Goal: Task Accomplishment & Management: Manage account settings

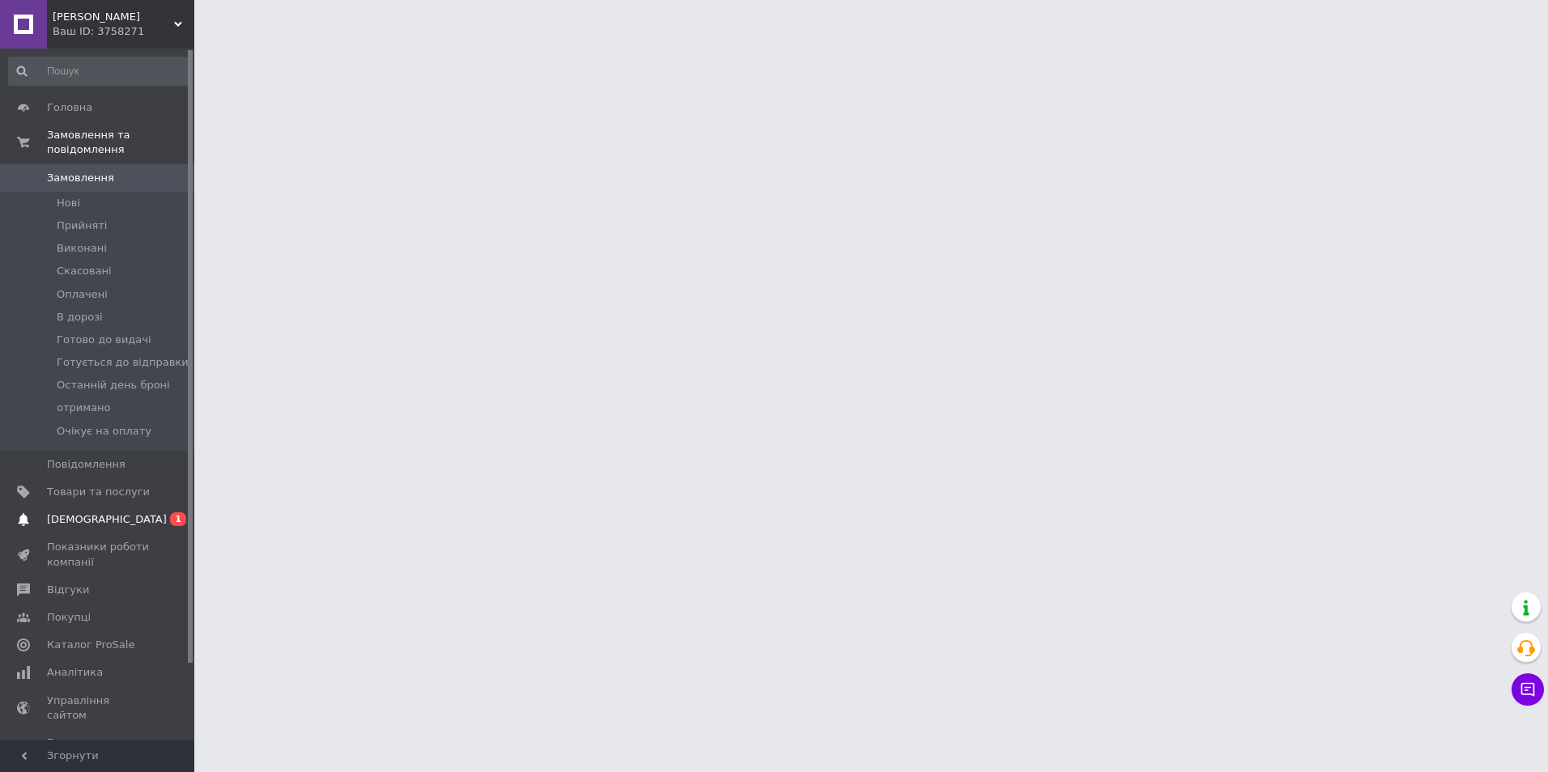
click at [134, 513] on span "[DEMOGRAPHIC_DATA]" at bounding box center [98, 520] width 103 height 15
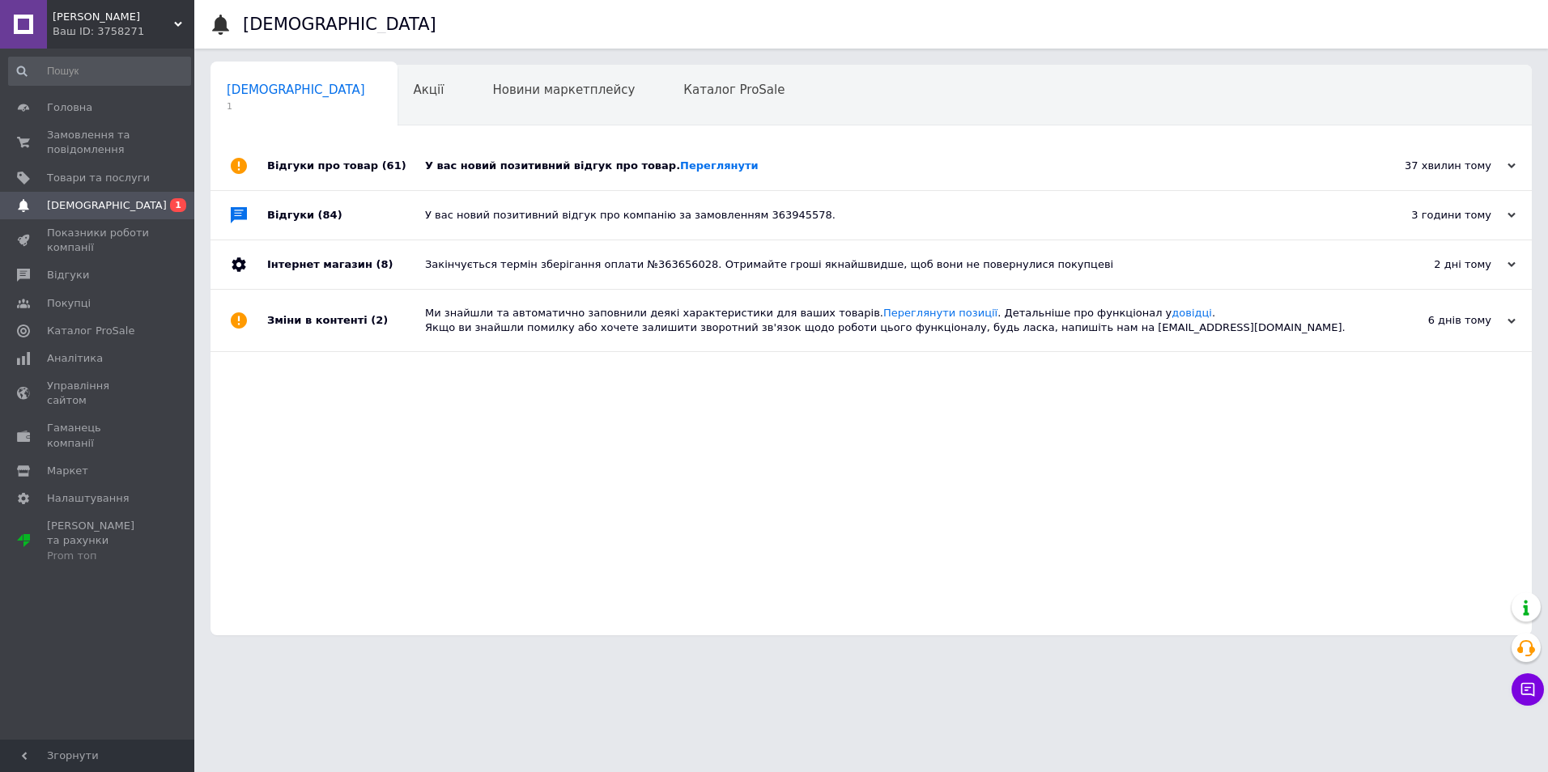
click at [585, 170] on div "У вас новий позитивний відгук про товар. [GEOGRAPHIC_DATA]" at bounding box center [889, 166] width 929 height 15
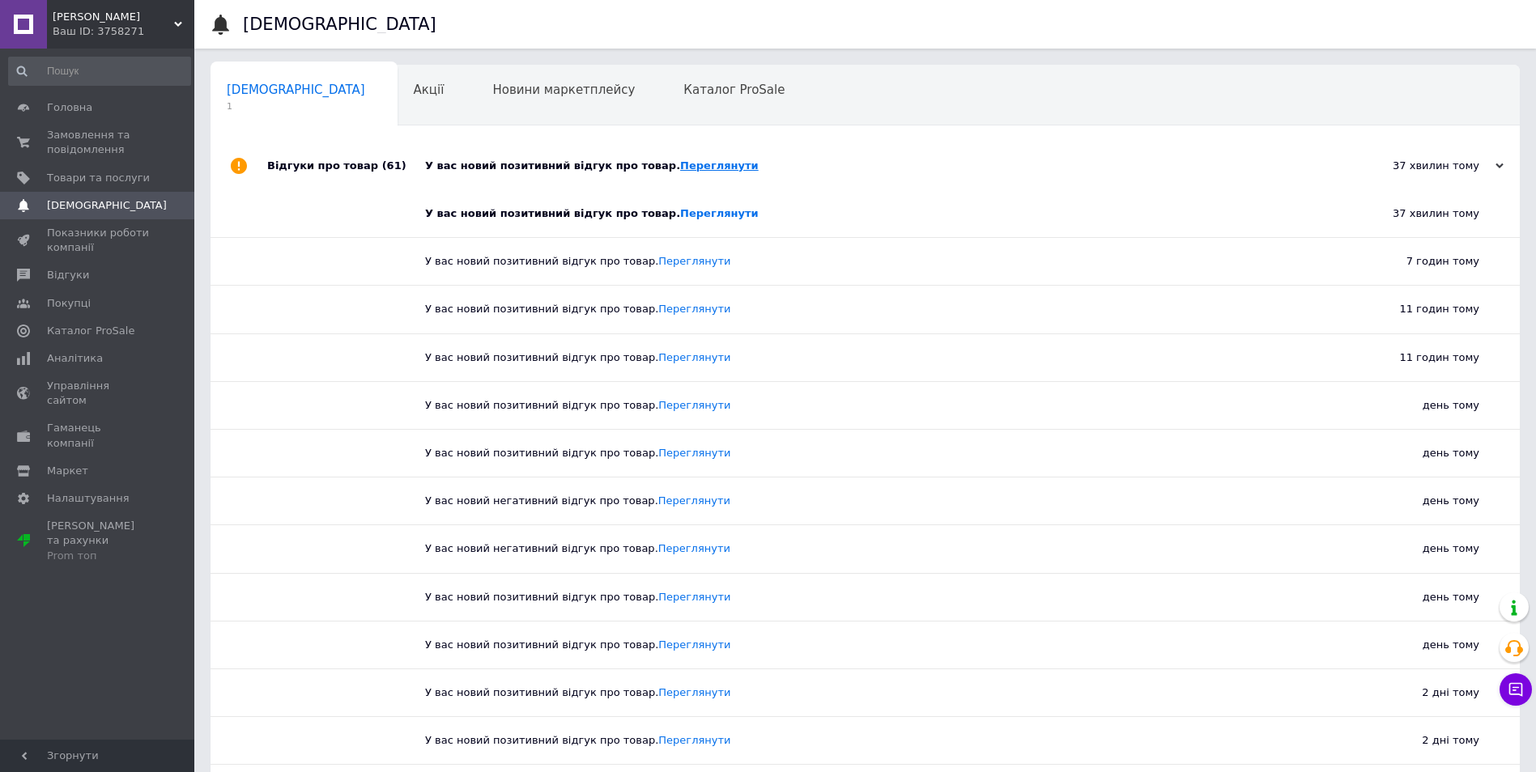
click at [688, 168] on link "Переглянути" at bounding box center [719, 166] width 79 height 12
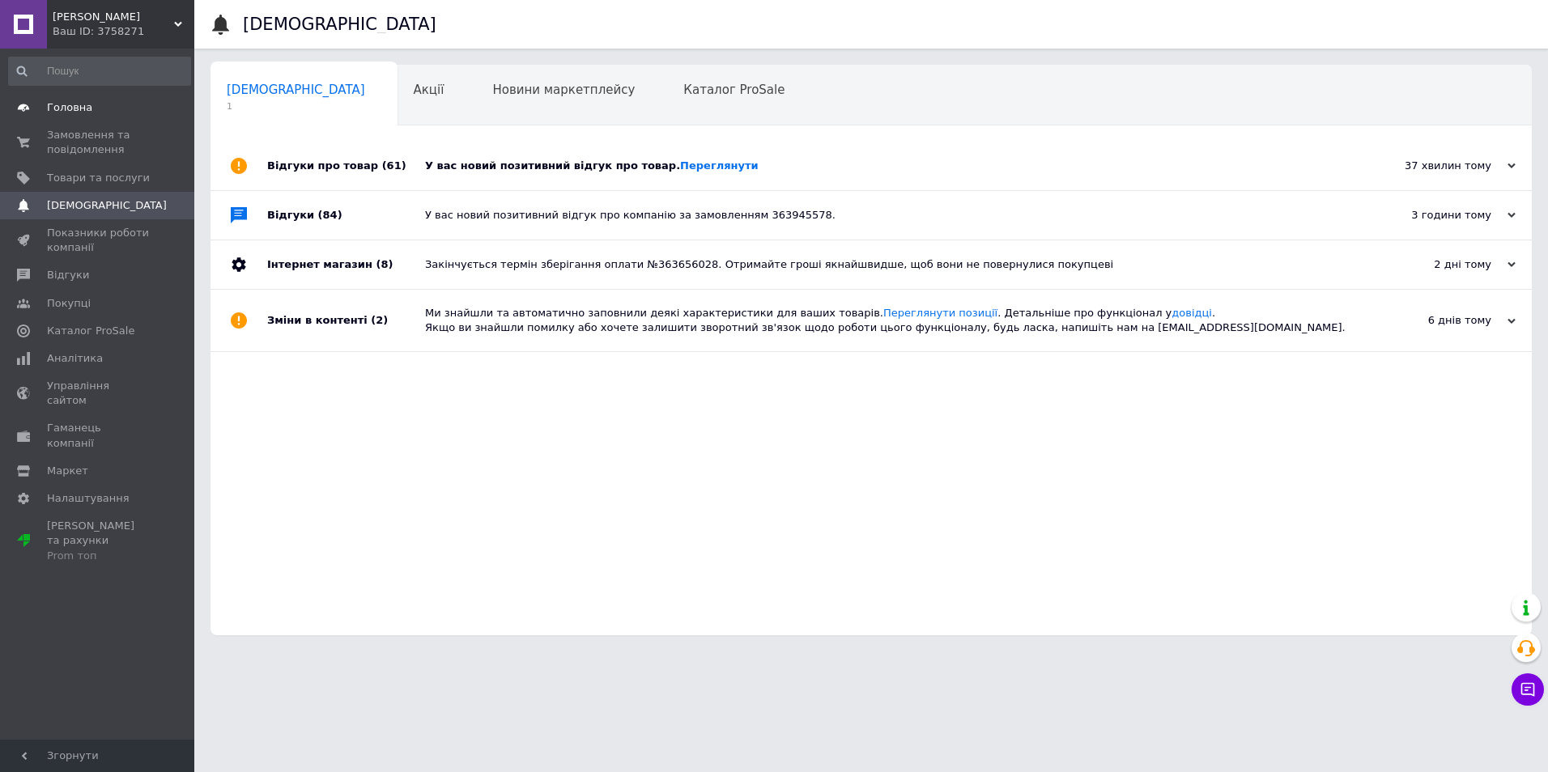
click at [95, 116] on link "Головна" at bounding box center [99, 108] width 199 height 28
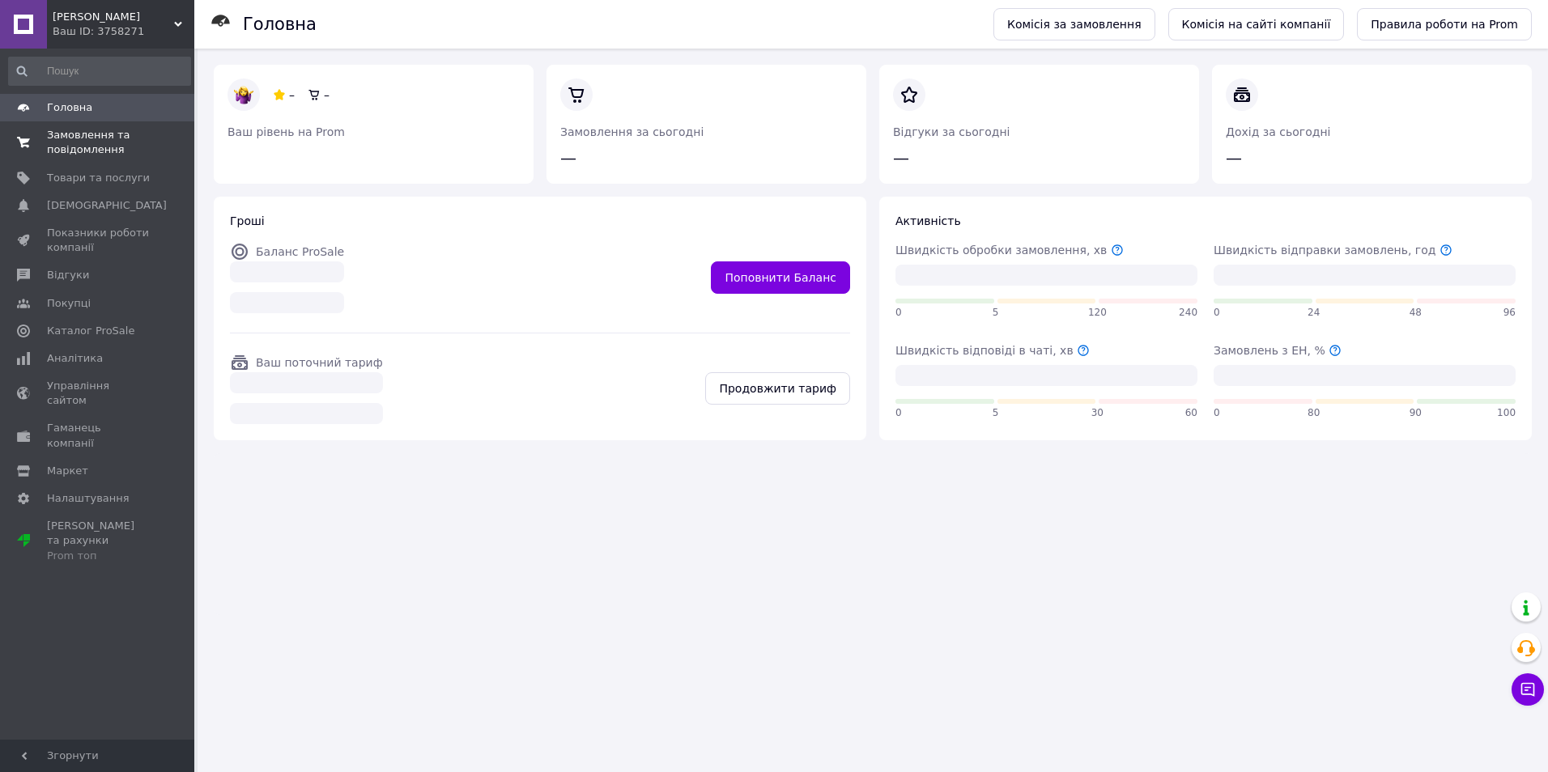
click at [100, 151] on span "Замовлення та повідомлення" at bounding box center [98, 142] width 103 height 29
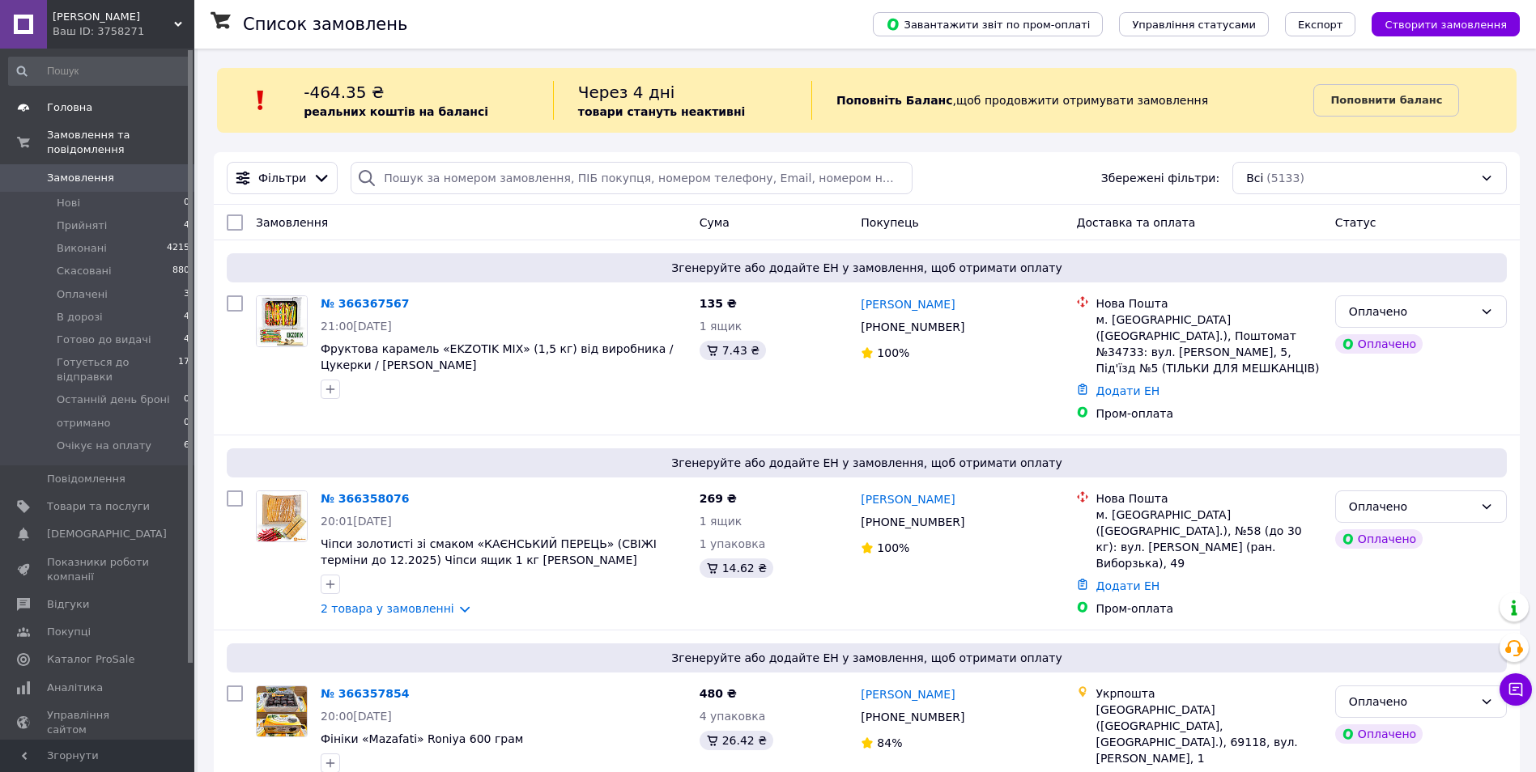
click at [103, 111] on span "Головна" at bounding box center [98, 107] width 103 height 15
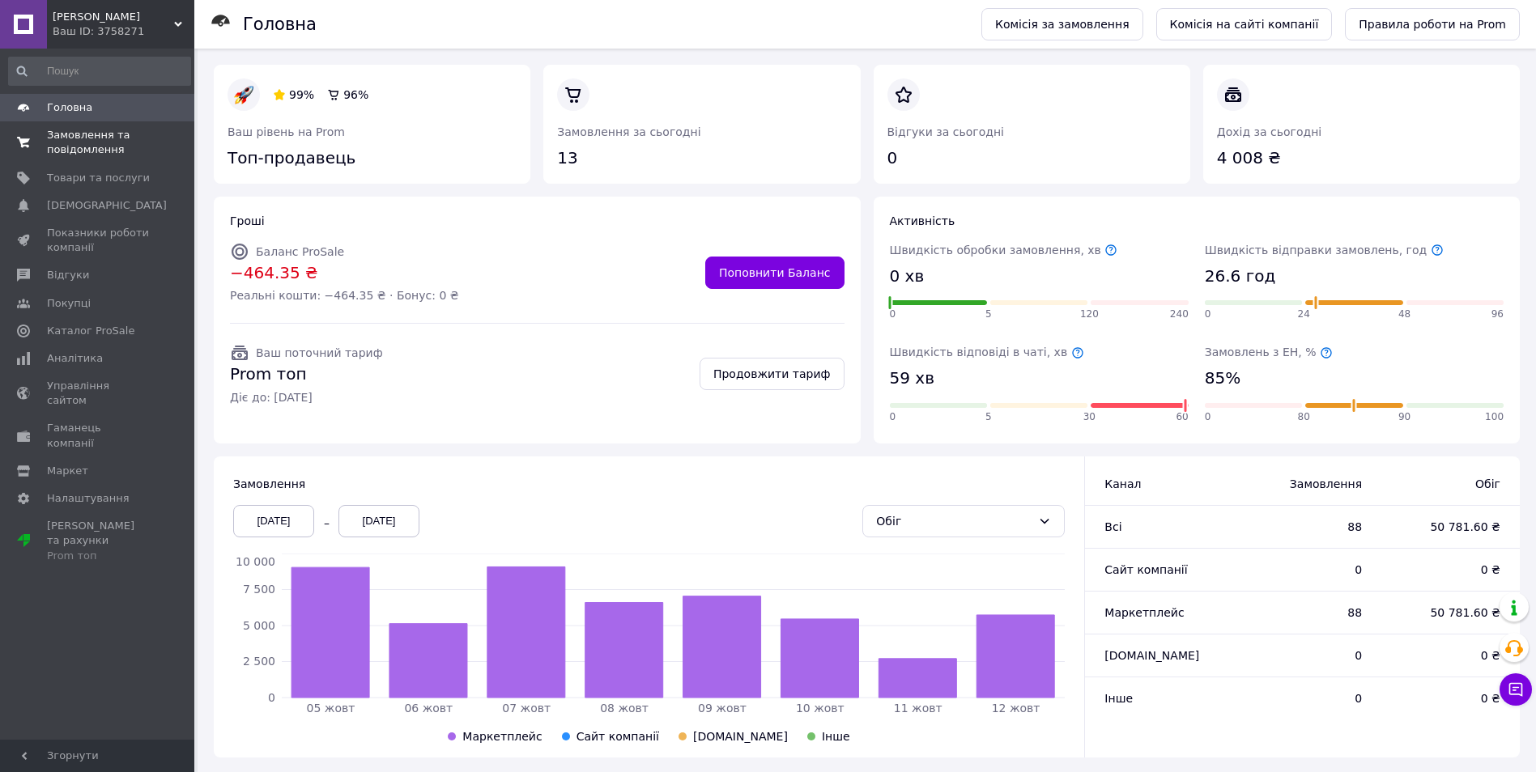
click at [108, 147] on span "Замовлення та повідомлення" at bounding box center [98, 142] width 103 height 29
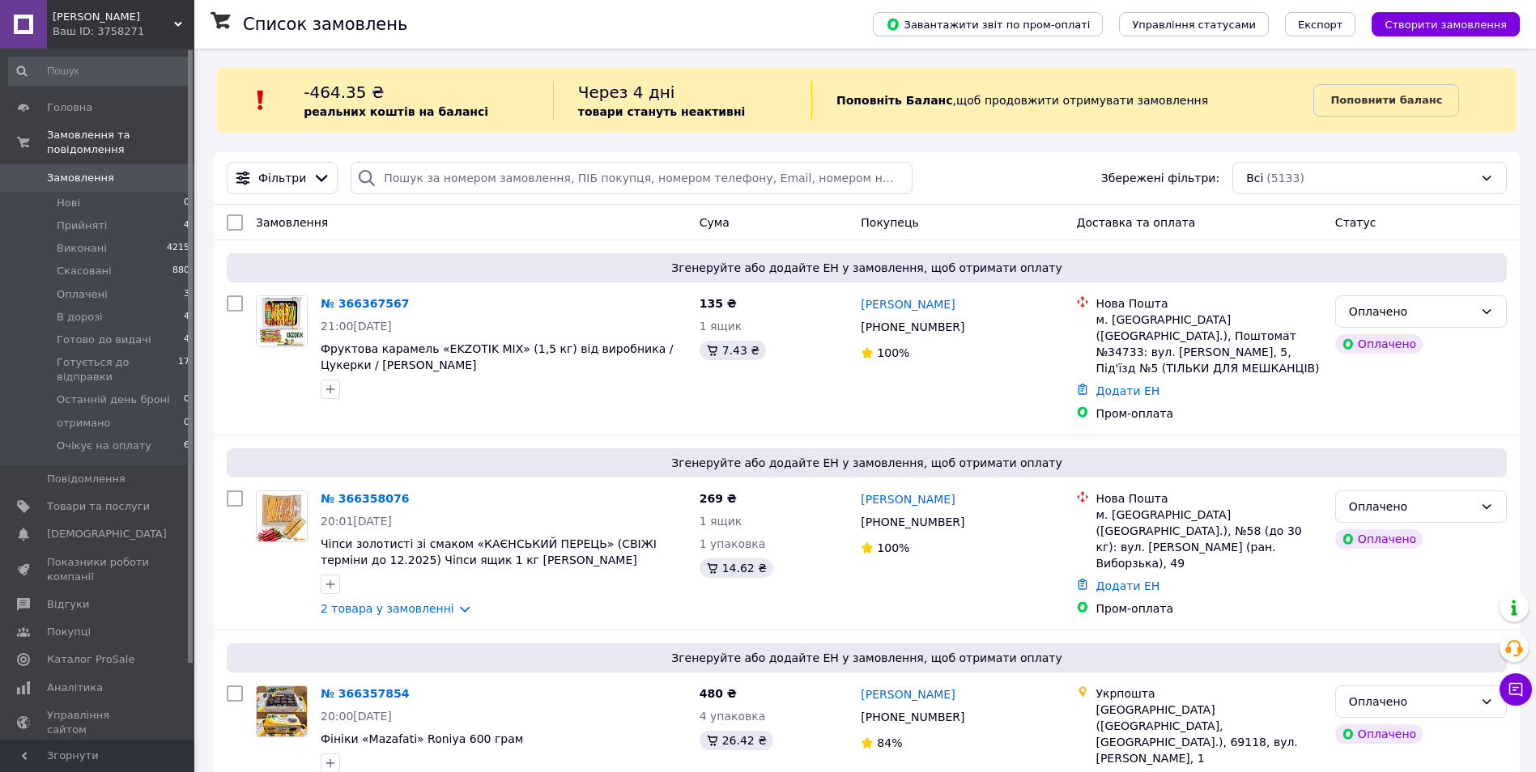
scroll to position [378, 0]
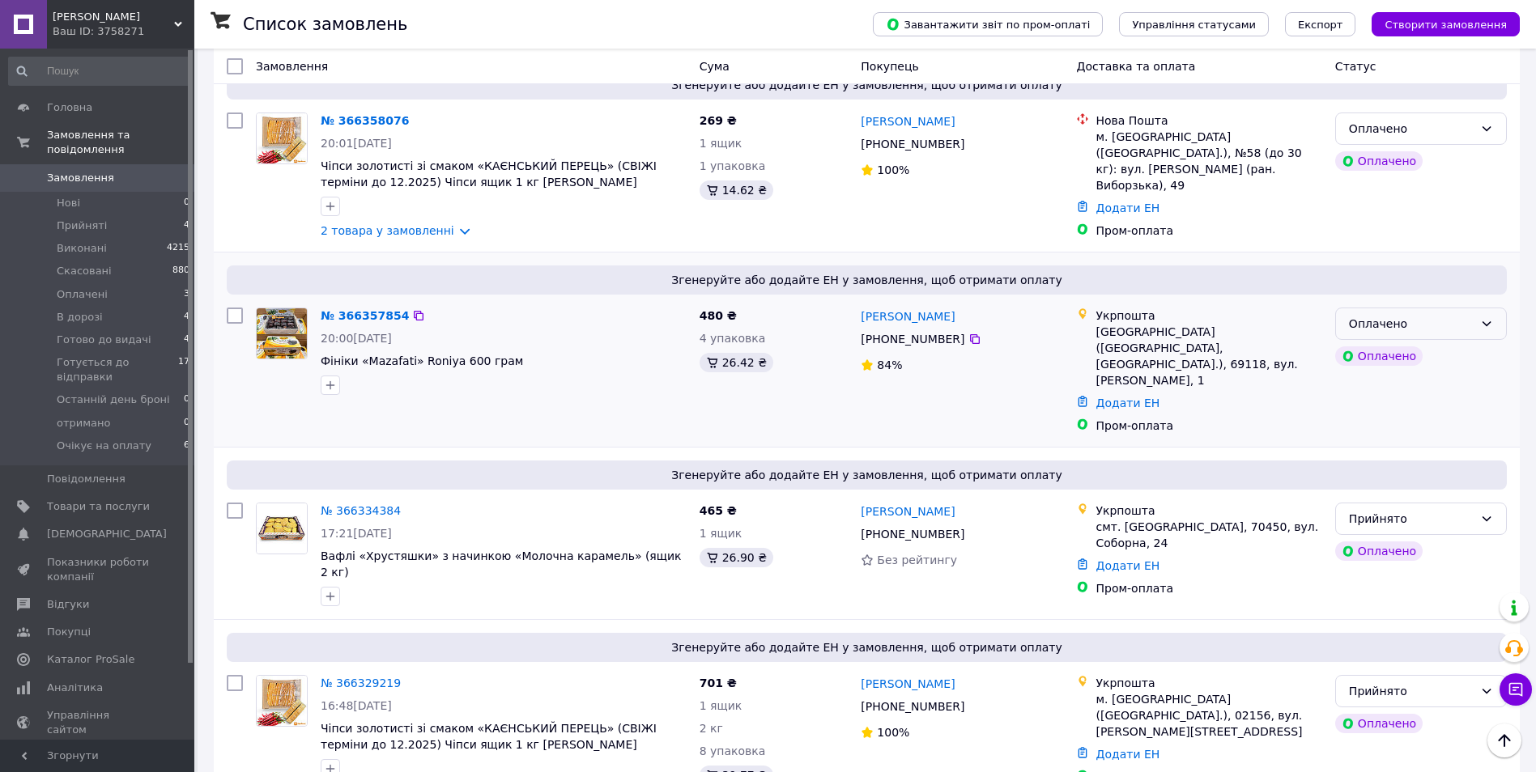
click at [1471, 315] on div "Оплачено" at bounding box center [1411, 324] width 125 height 18
click at [1466, 337] on li "Прийнято" at bounding box center [1421, 343] width 170 height 29
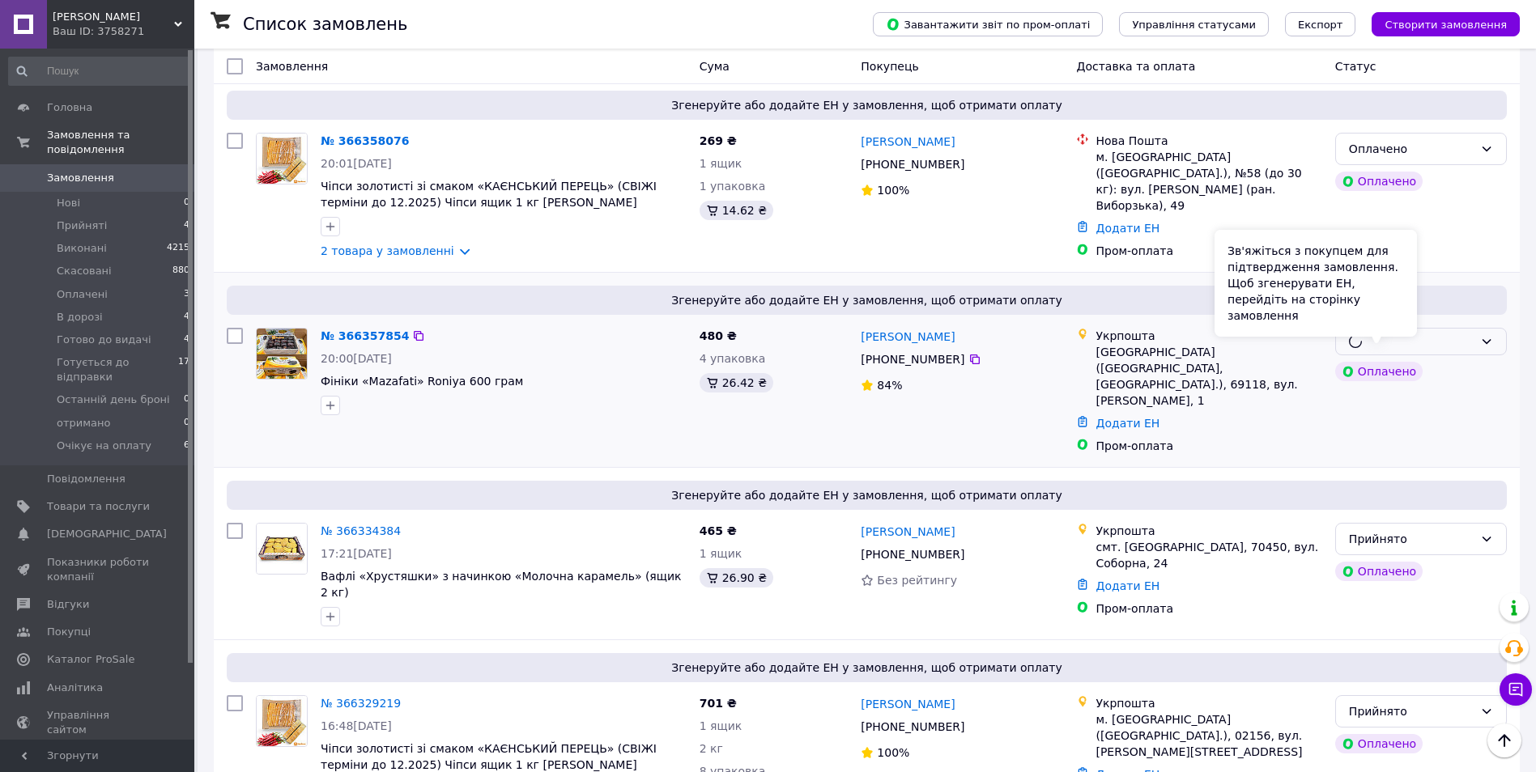
scroll to position [0, 0]
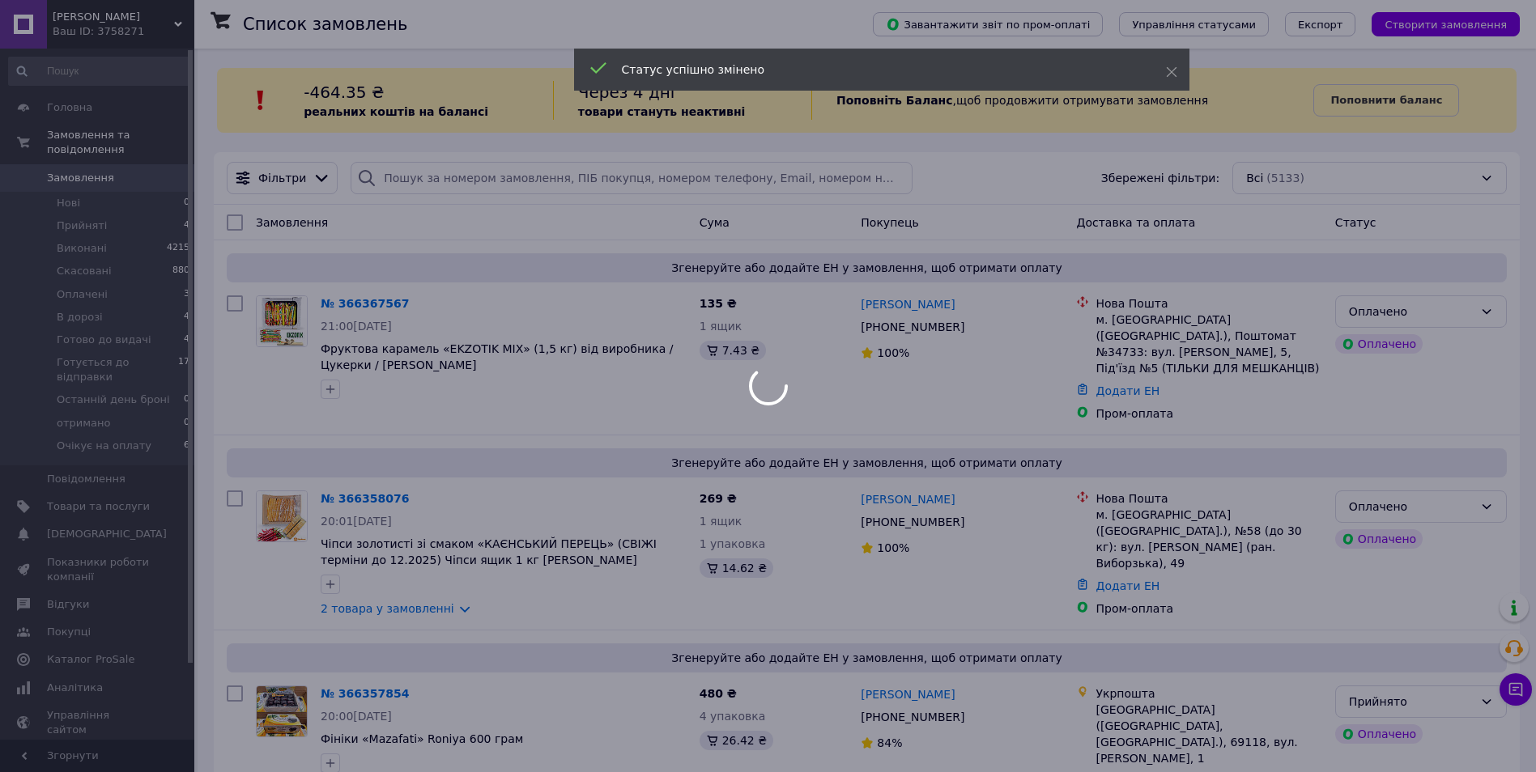
click at [1453, 495] on div at bounding box center [768, 386] width 1536 height 772
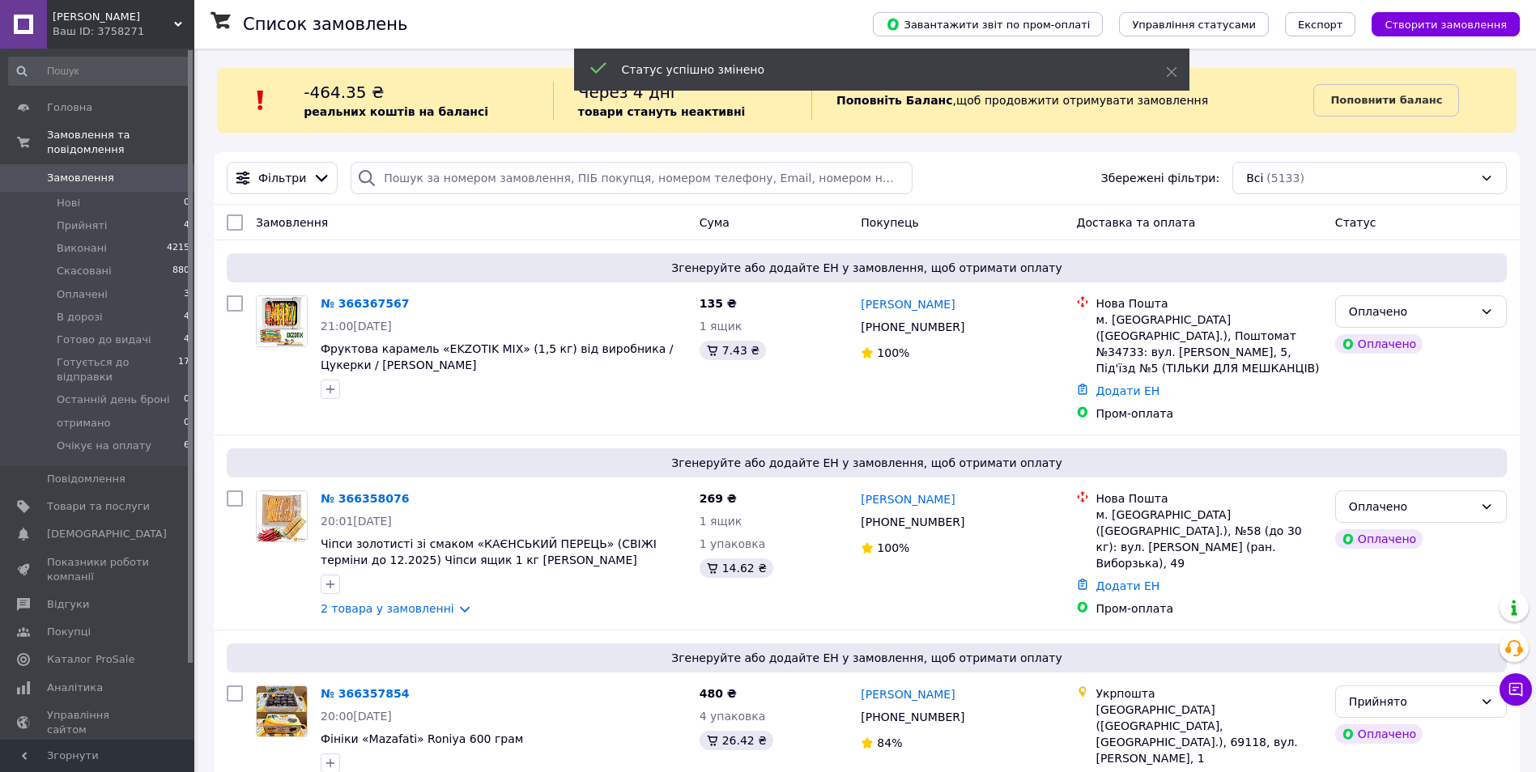
click at [1453, 498] on div "Оплачено" at bounding box center [1411, 507] width 125 height 18
click at [1450, 522] on li "Прийнято" at bounding box center [1421, 526] width 170 height 29
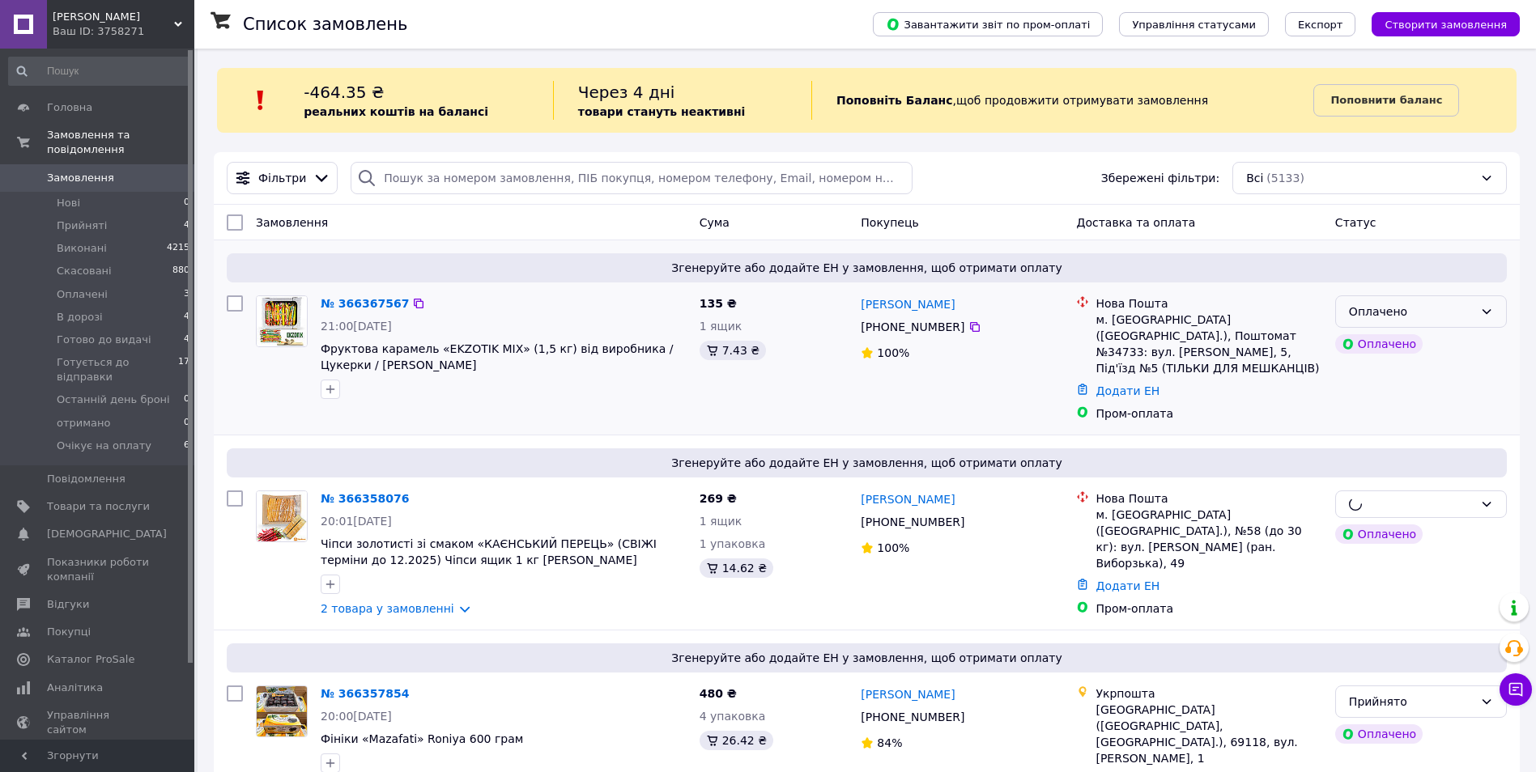
click at [1479, 319] on div "Оплачено" at bounding box center [1421, 312] width 172 height 32
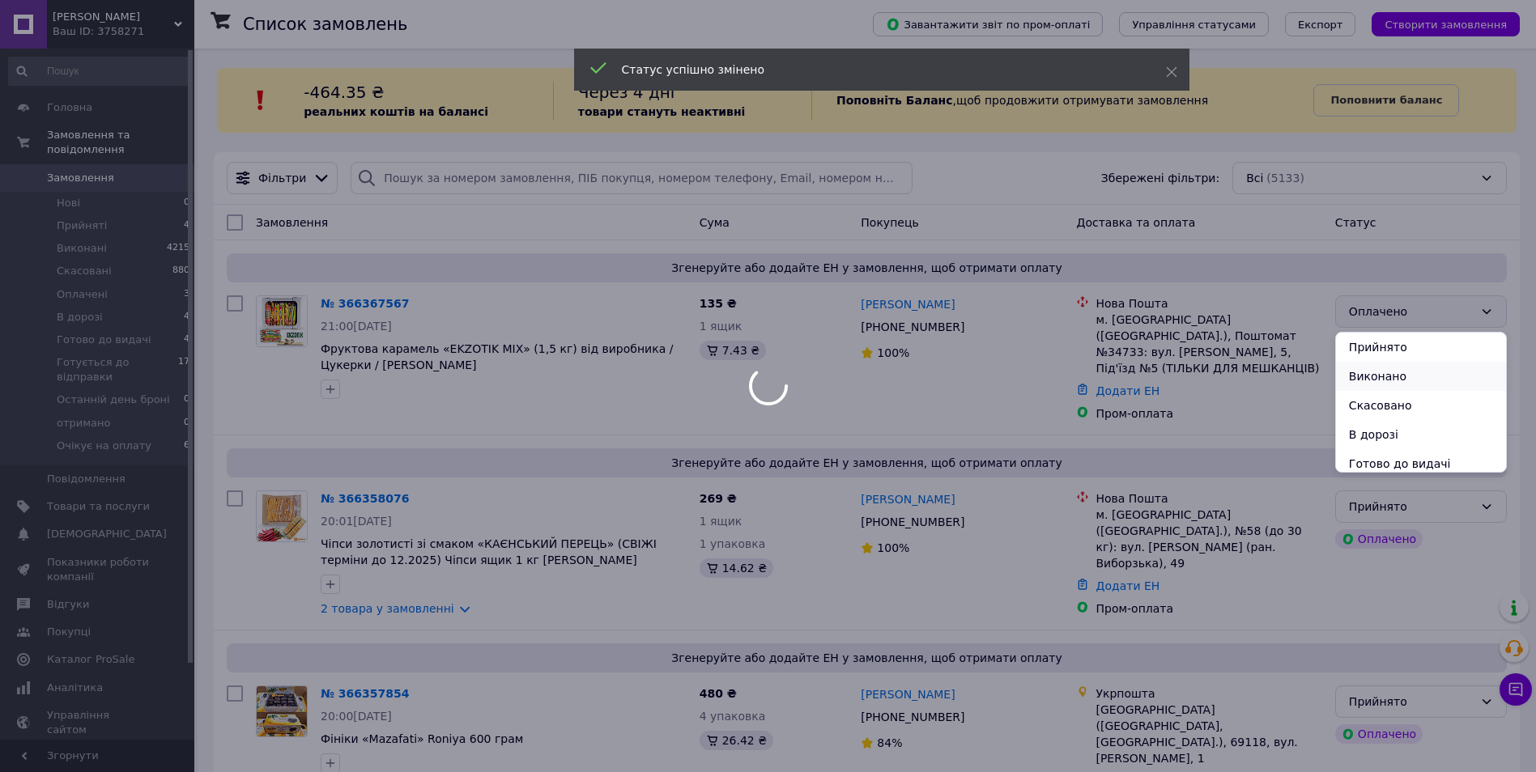
click at [1463, 362] on li "Виконано" at bounding box center [1421, 376] width 170 height 29
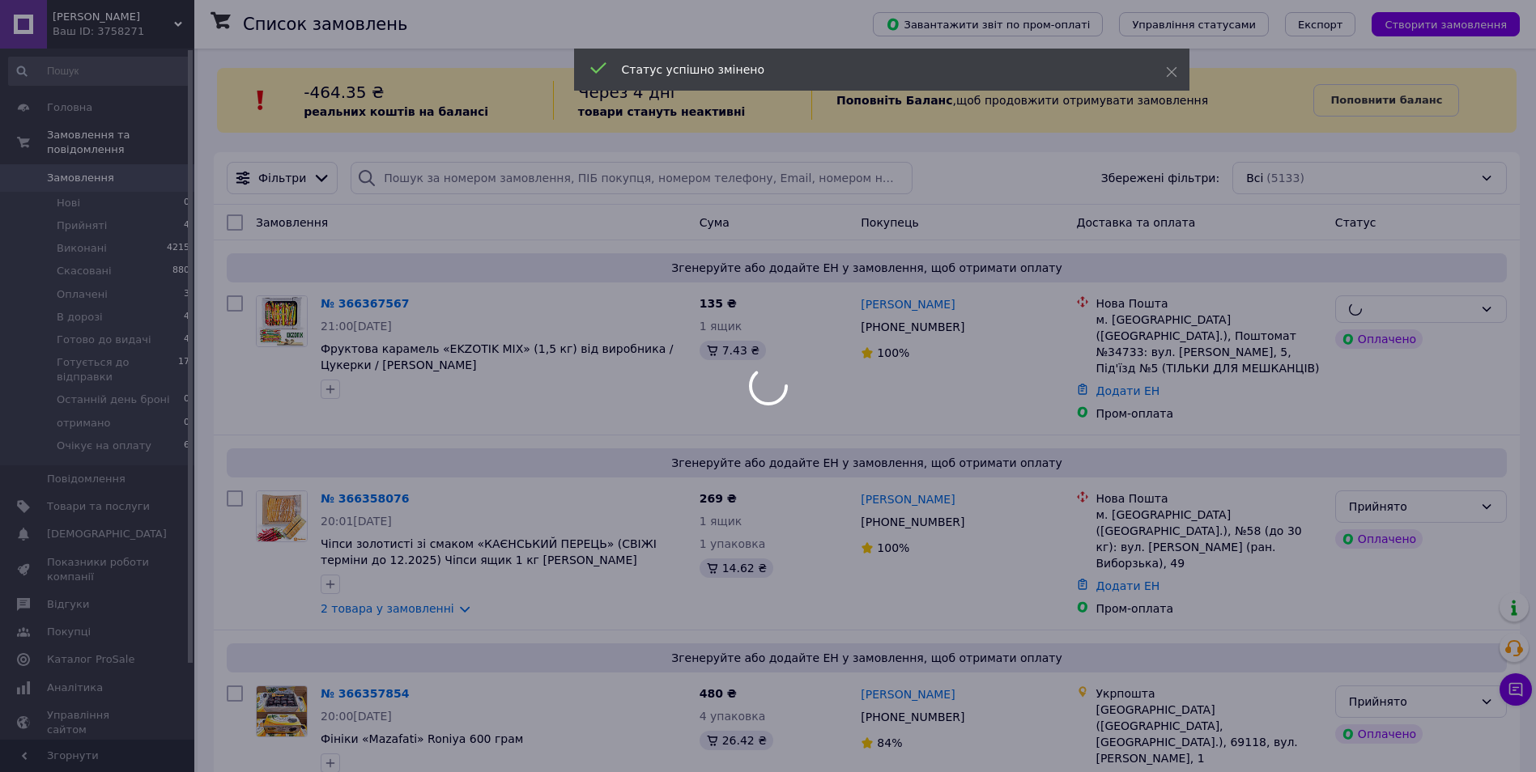
click at [1460, 328] on div at bounding box center [768, 386] width 1536 height 772
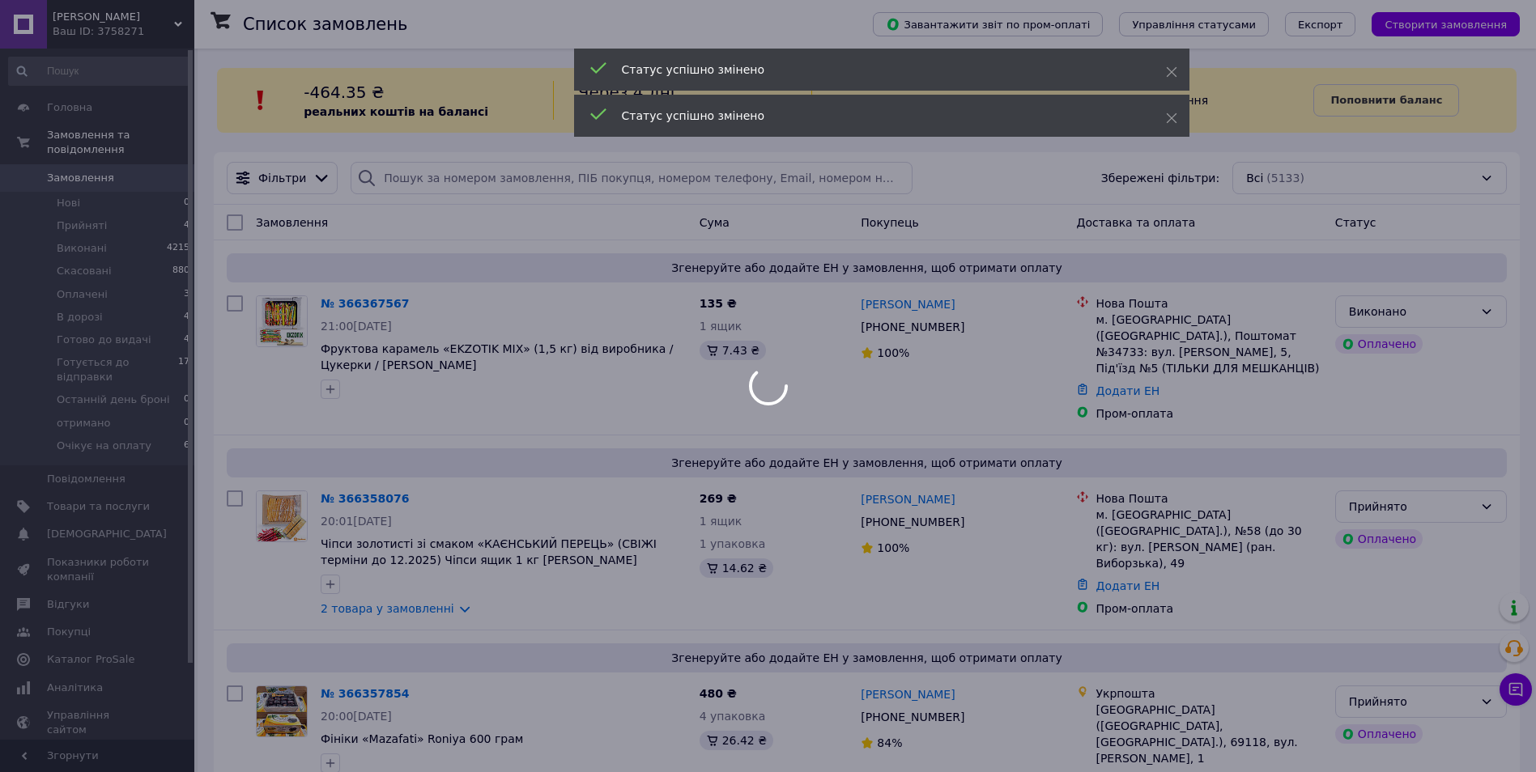
click at [1460, 320] on div at bounding box center [768, 386] width 1536 height 772
click at [1461, 317] on div at bounding box center [768, 386] width 1536 height 772
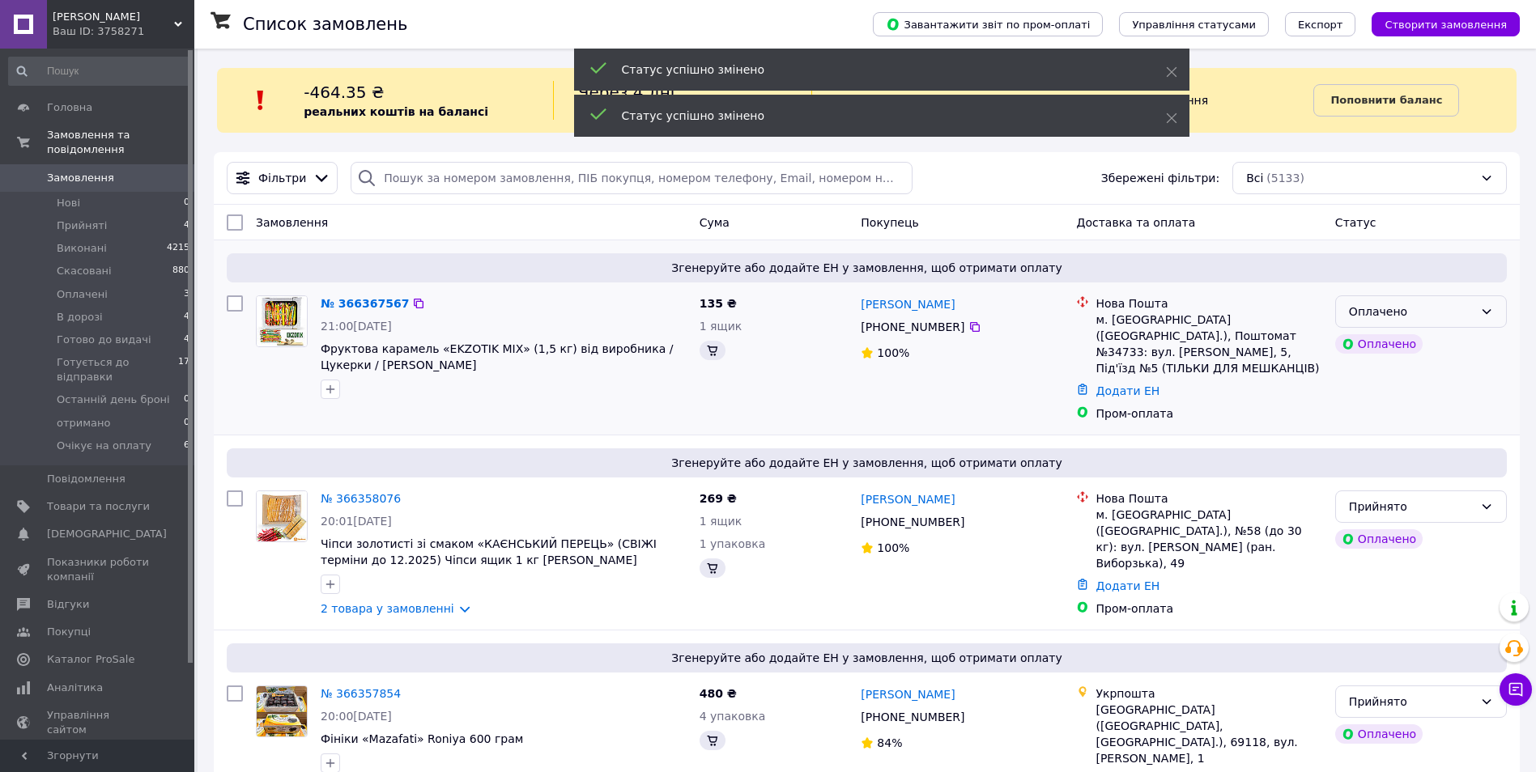
click at [1462, 316] on div "Оплачено" at bounding box center [1411, 312] width 125 height 18
click at [1458, 343] on li "Прийнято" at bounding box center [1421, 347] width 170 height 29
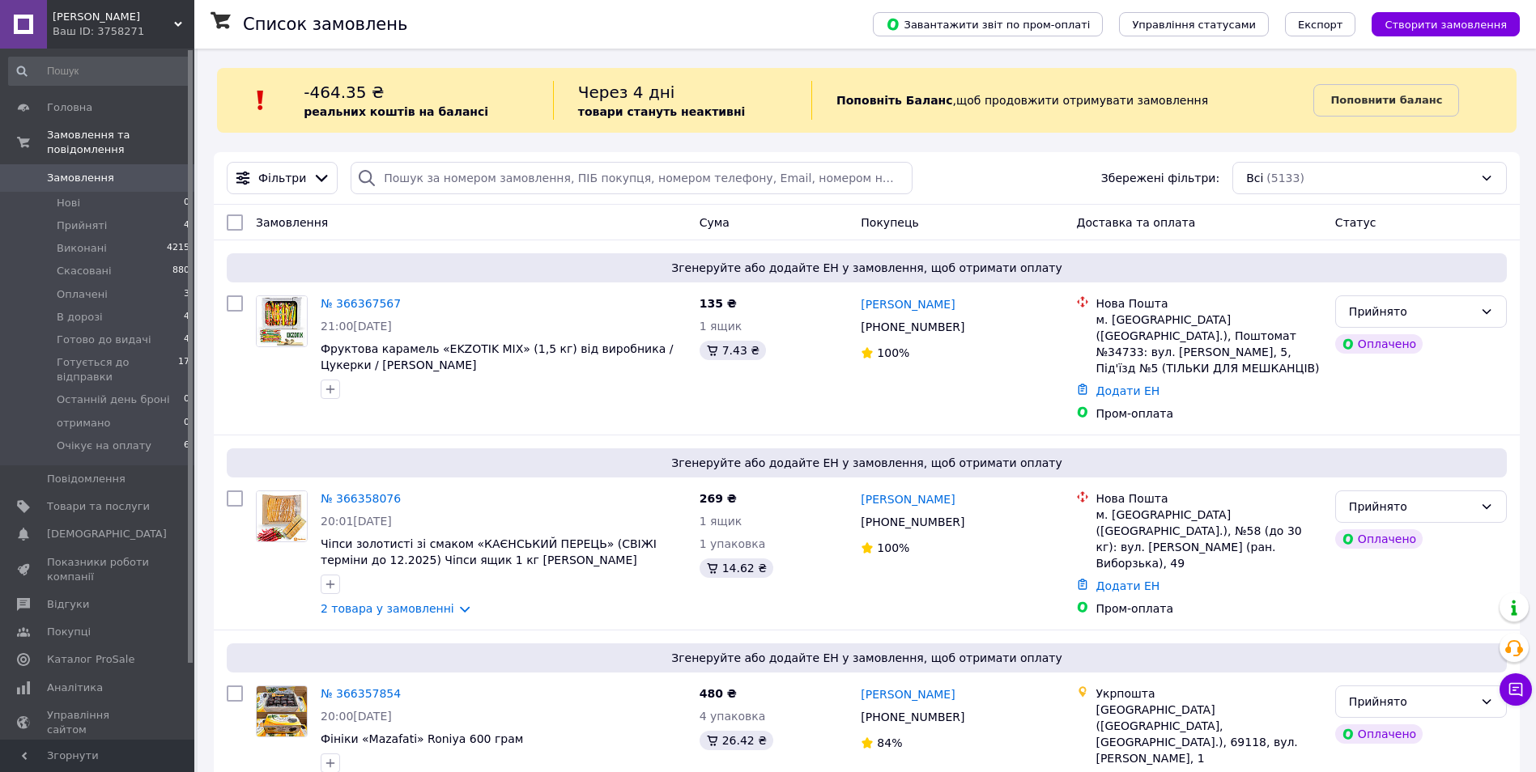
scroll to position [378, 0]
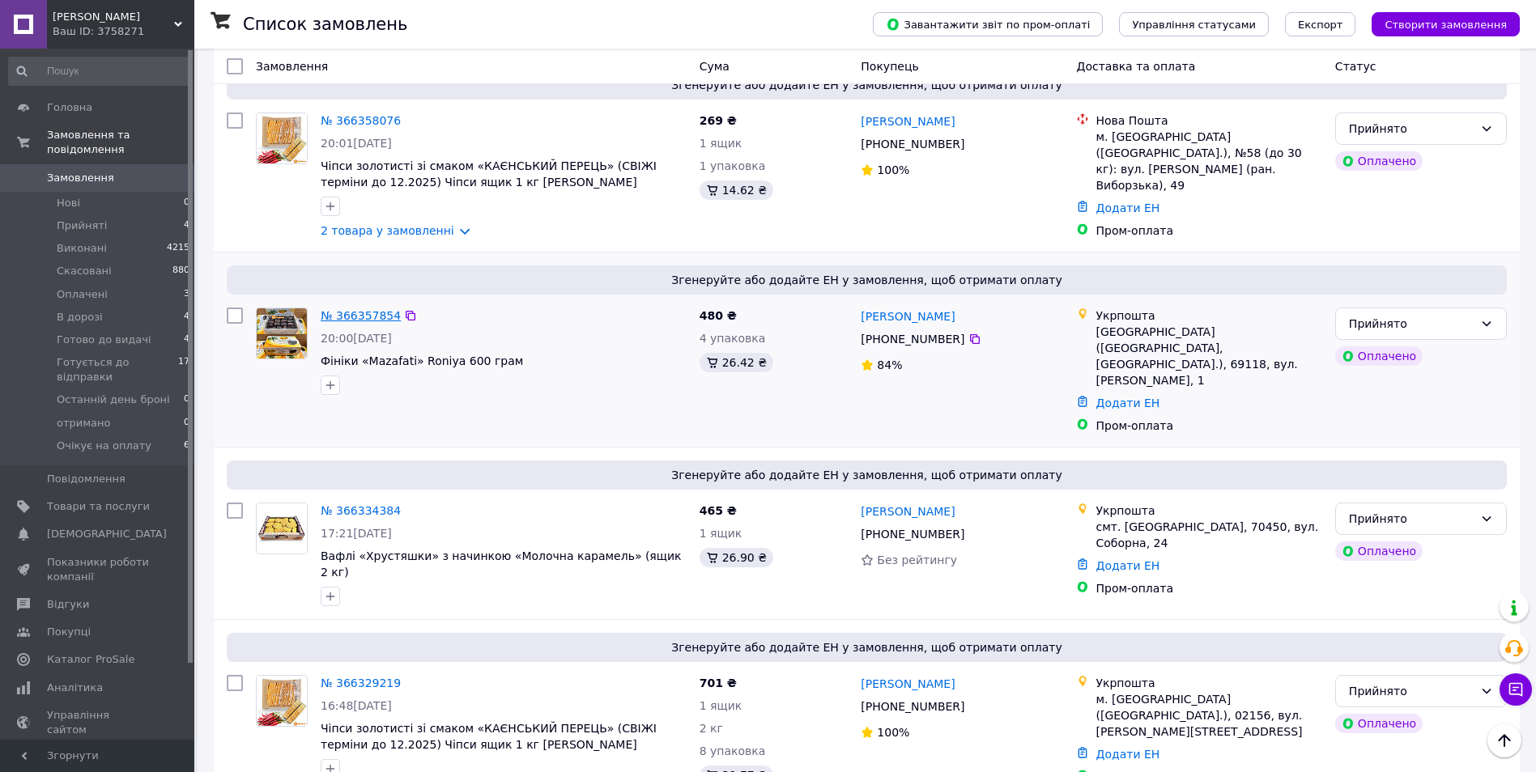
click at [353, 309] on link "№ 366357854" at bounding box center [361, 315] width 80 height 13
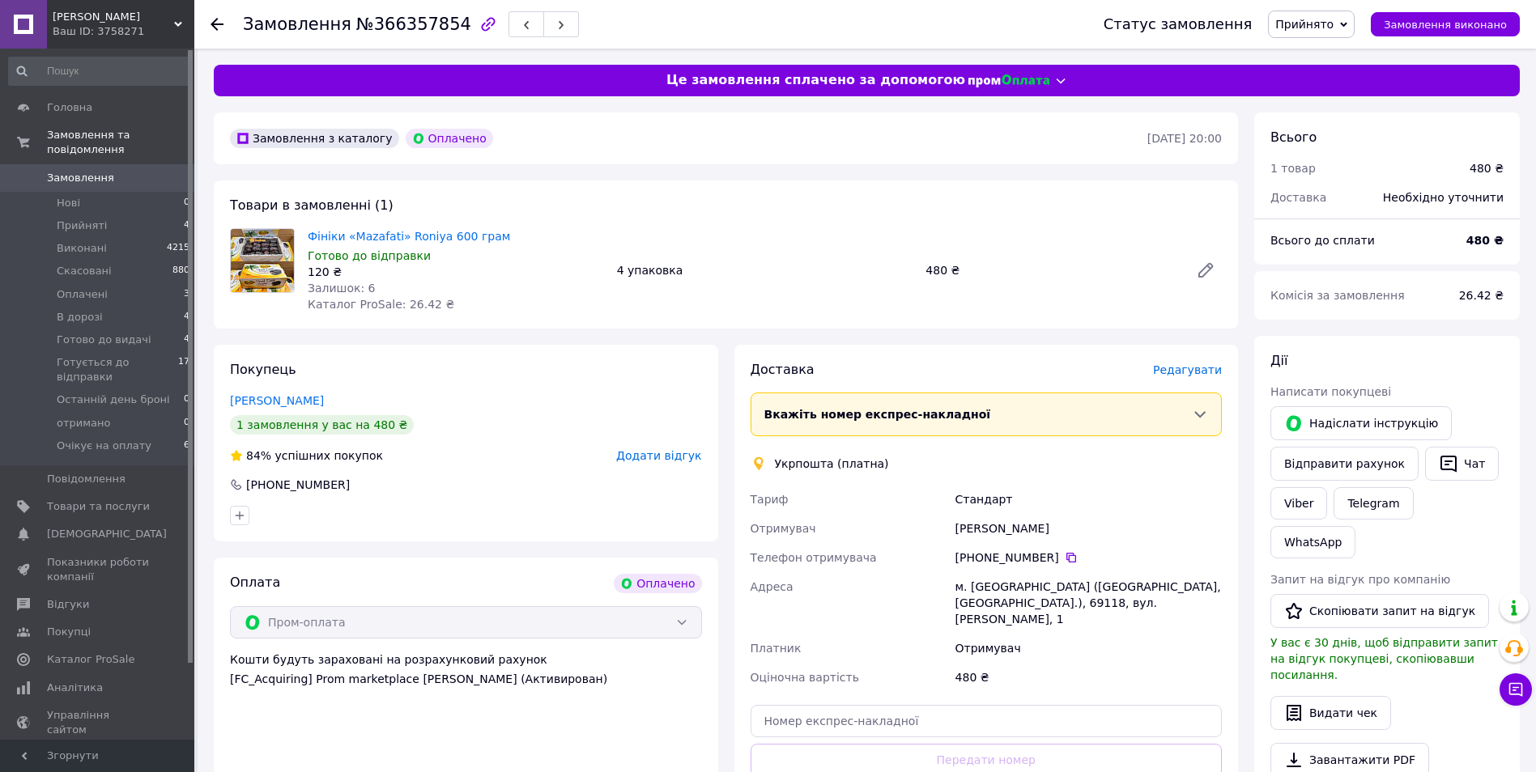
click at [577, 23] on div "Замовлення №366357854" at bounding box center [657, 24] width 828 height 49
click at [1333, 19] on span "Прийнято" at bounding box center [1304, 24] width 58 height 13
click at [1367, 168] on li "Готується до відправки" at bounding box center [1343, 178] width 148 height 24
click at [121, 171] on span "Замовлення" at bounding box center [98, 178] width 103 height 15
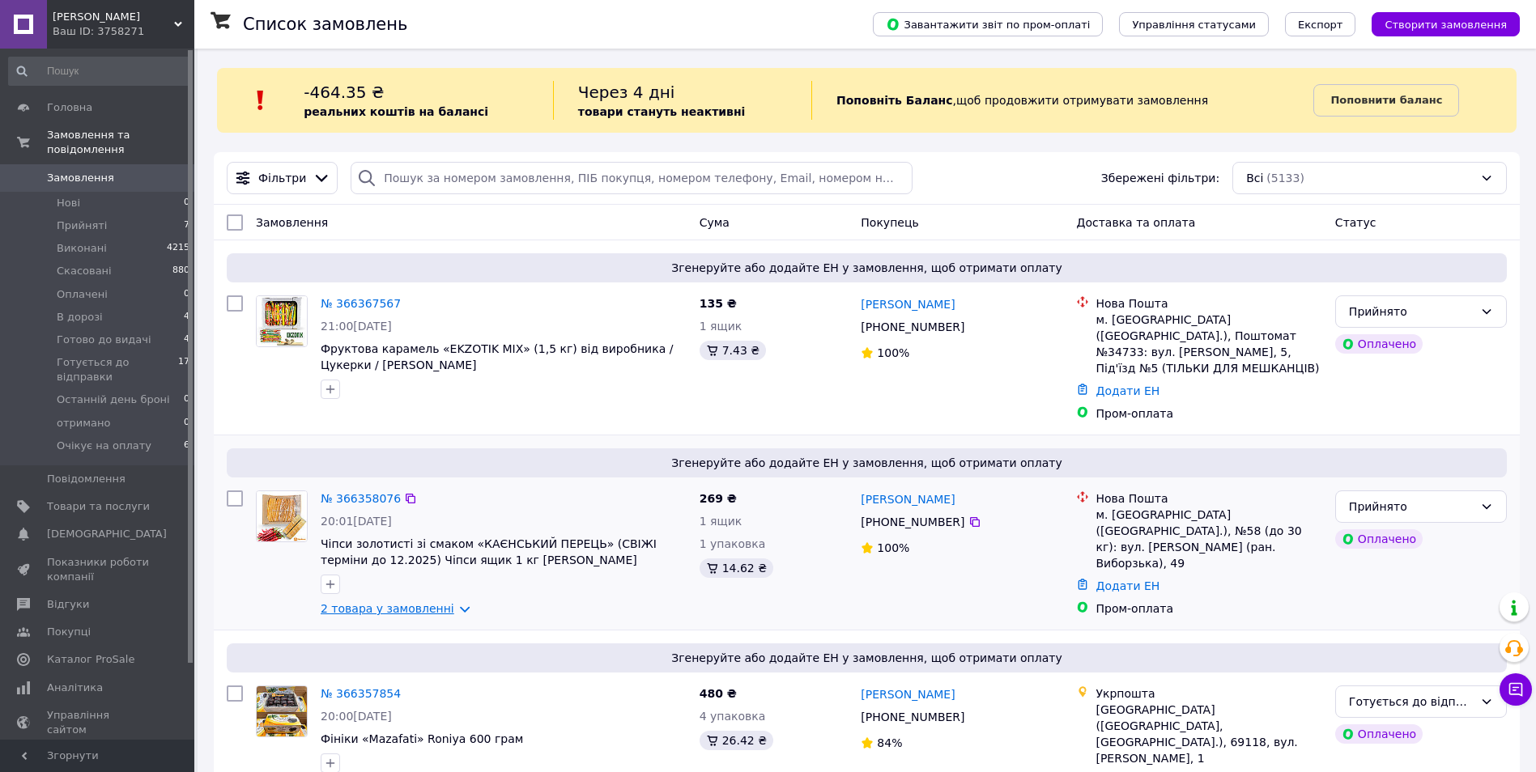
click at [393, 602] on link "2 товара у замовленні" at bounding box center [388, 608] width 134 height 13
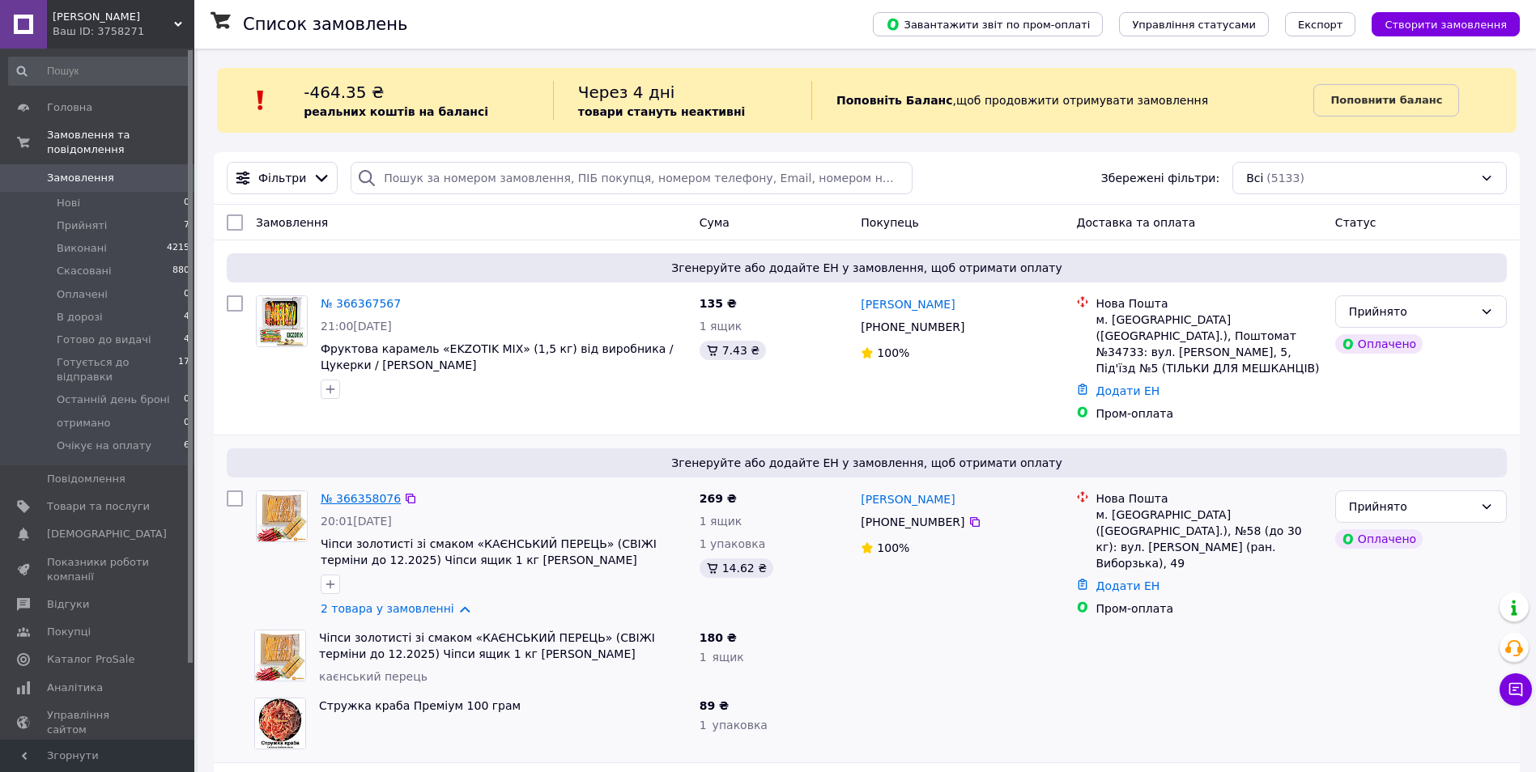
click at [374, 492] on link "№ 366358076" at bounding box center [361, 498] width 80 height 13
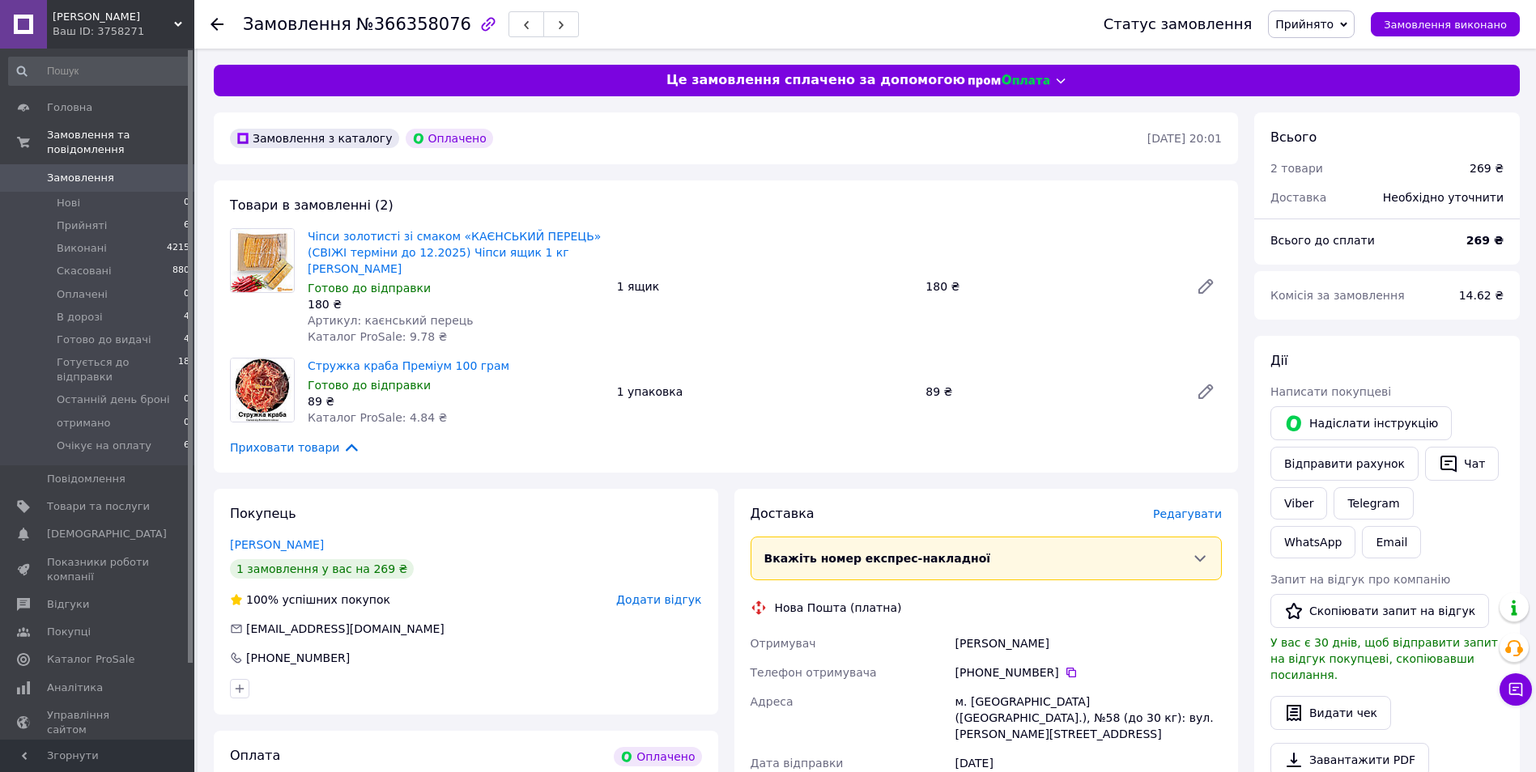
scroll to position [378, 0]
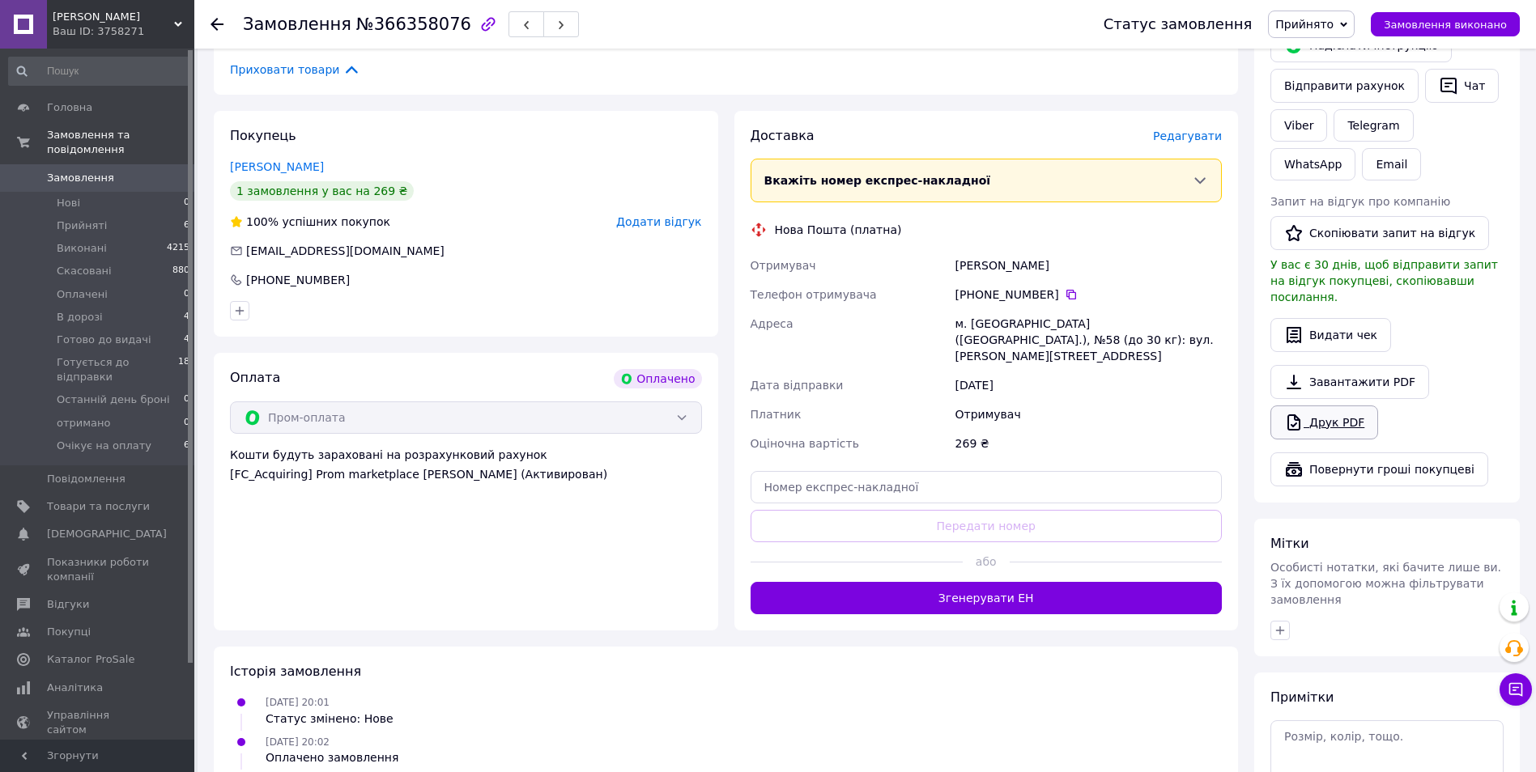
click at [1346, 406] on link "Друк PDF" at bounding box center [1324, 423] width 108 height 34
click at [962, 471] on input "text" at bounding box center [987, 487] width 472 height 32
type input "20451269271523"
click at [1026, 542] on div at bounding box center [1116, 562] width 212 height 40
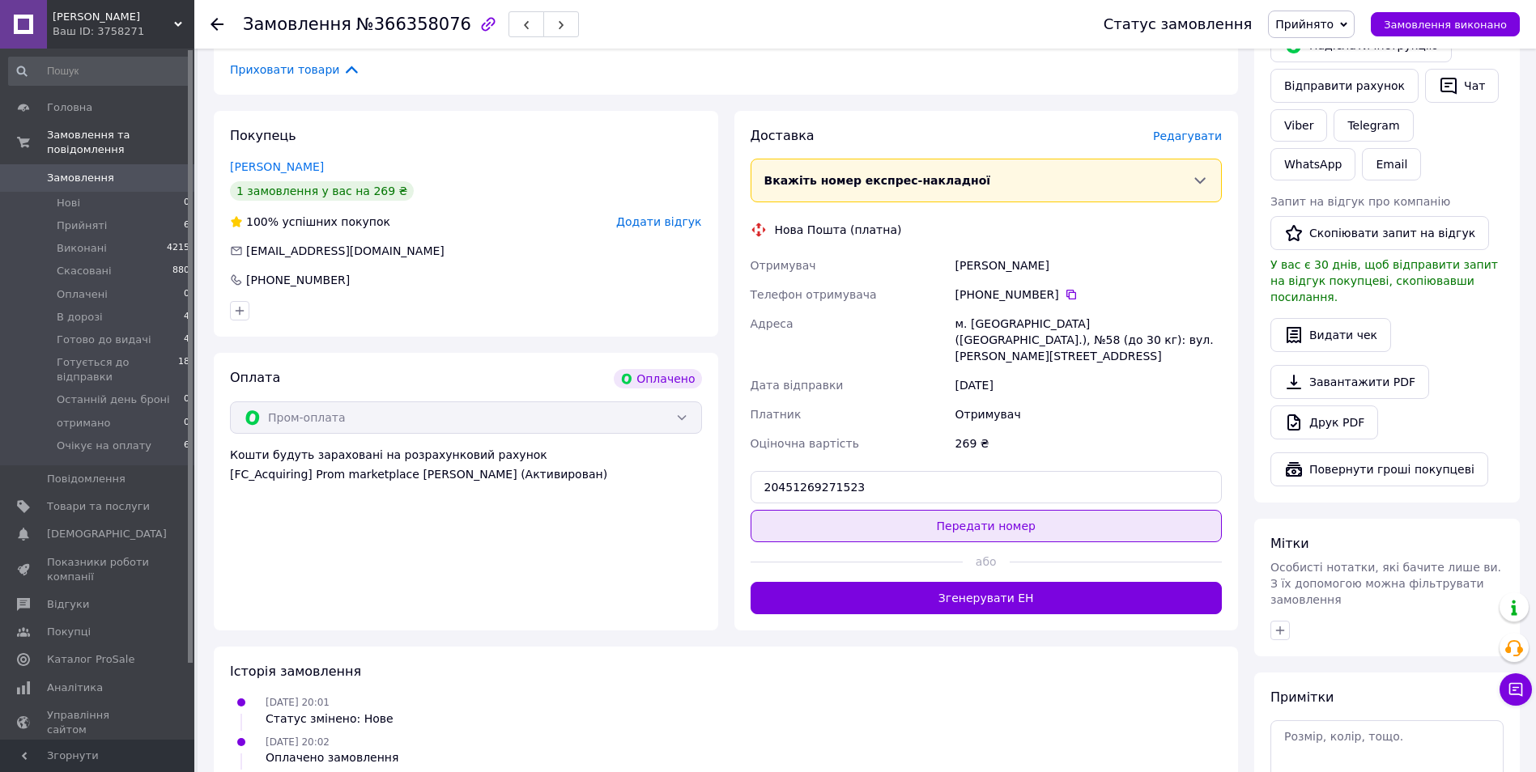
click at [1053, 510] on button "Передати номер" at bounding box center [987, 526] width 472 height 32
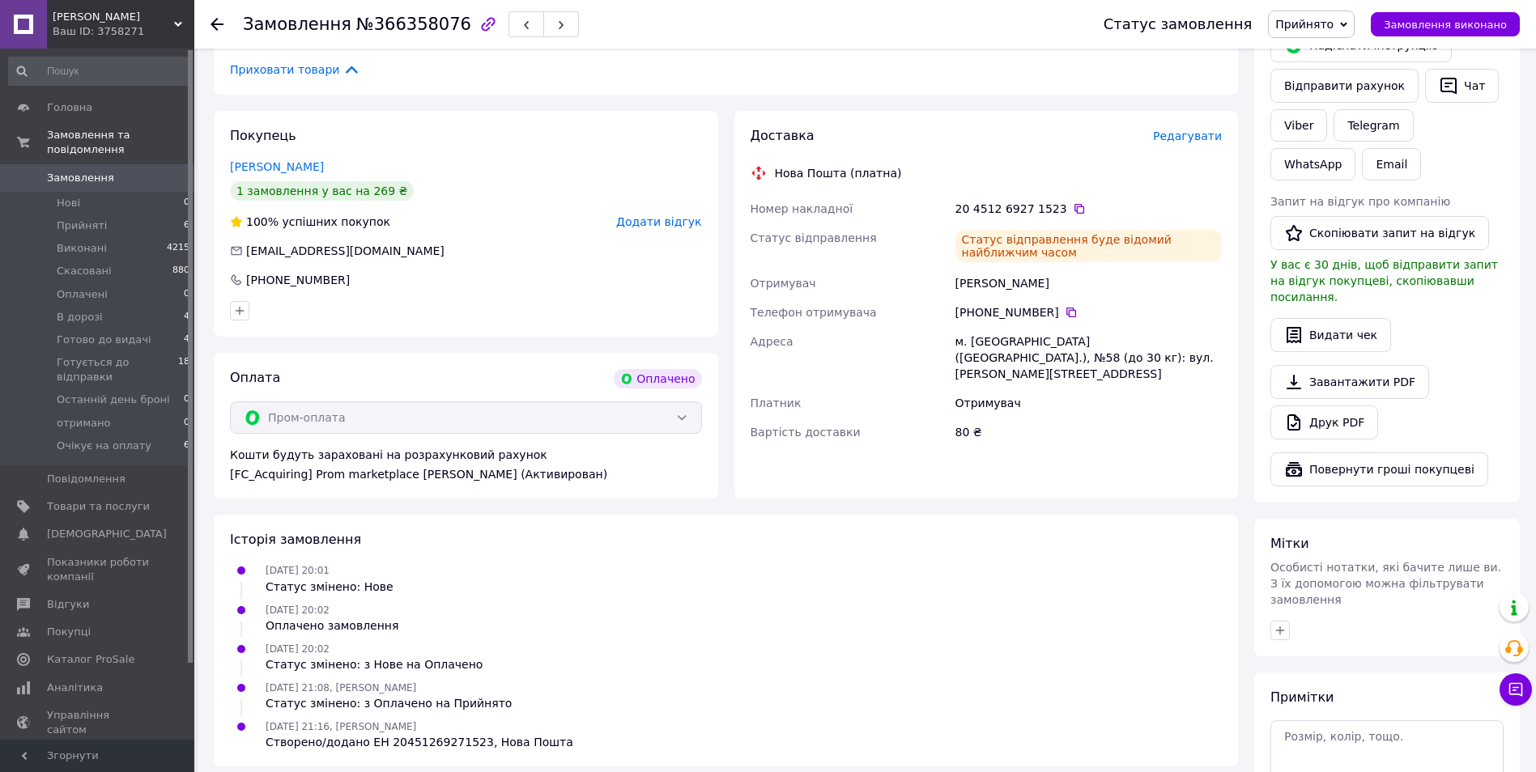
scroll to position [0, 0]
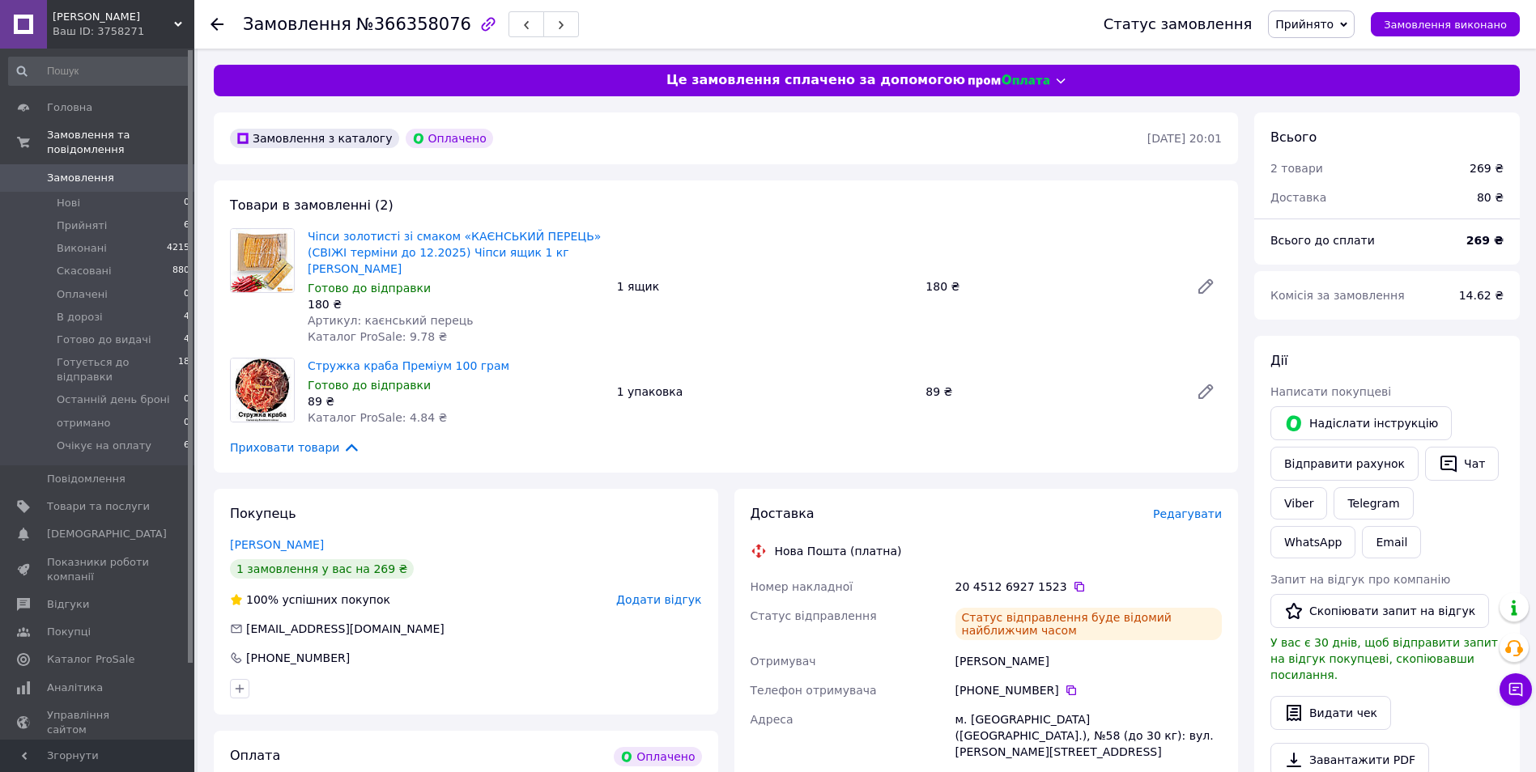
click at [1332, 33] on span "Прийнято" at bounding box center [1311, 25] width 87 height 28
click at [1349, 178] on li "Готується до відправки" at bounding box center [1343, 178] width 148 height 24
click at [581, 10] on div "Замовлення №366358076" at bounding box center [615, 24] width 744 height 49
click at [163, 171] on span "0" at bounding box center [172, 178] width 45 height 15
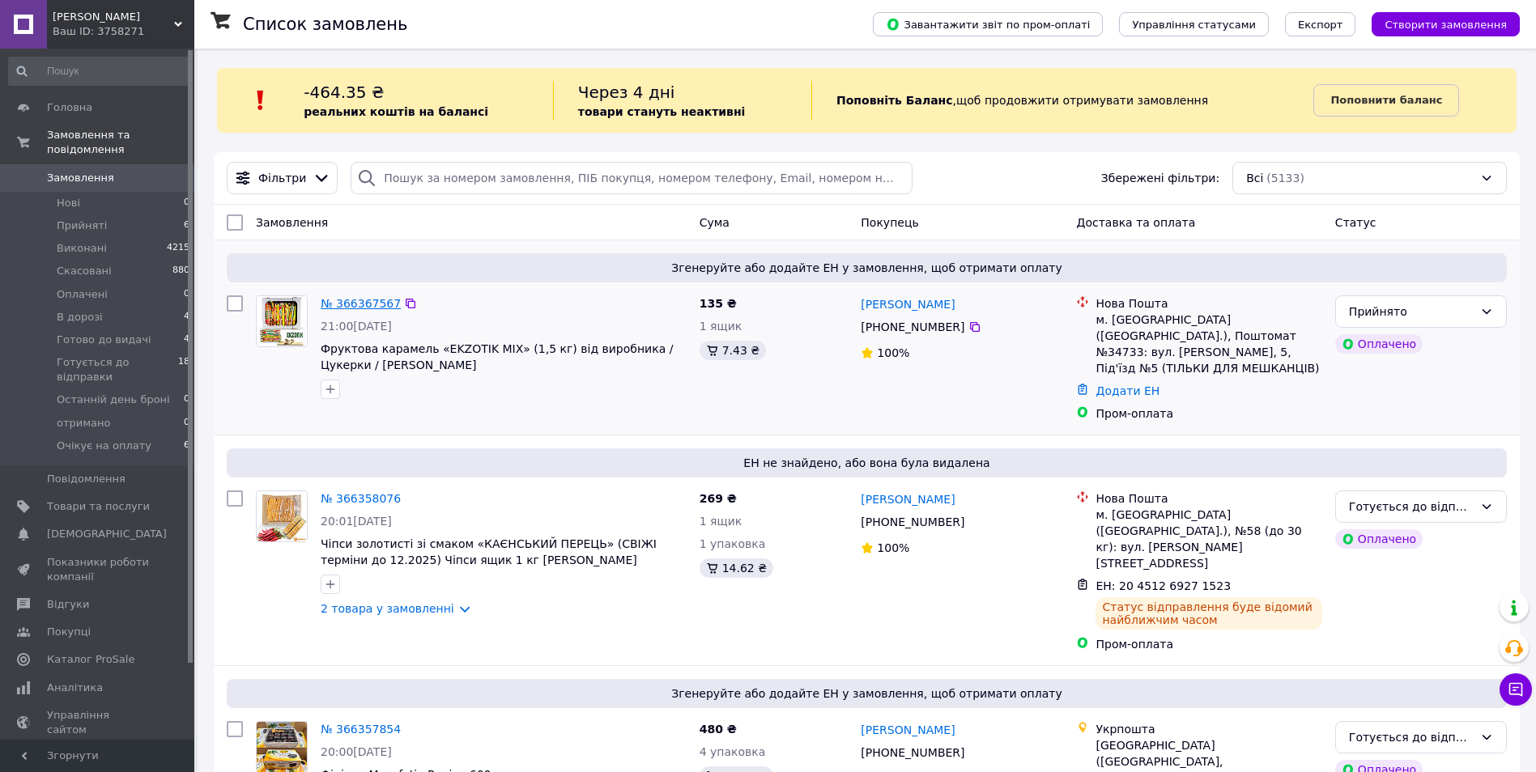
click at [371, 308] on link "№ 366367567" at bounding box center [361, 303] width 80 height 13
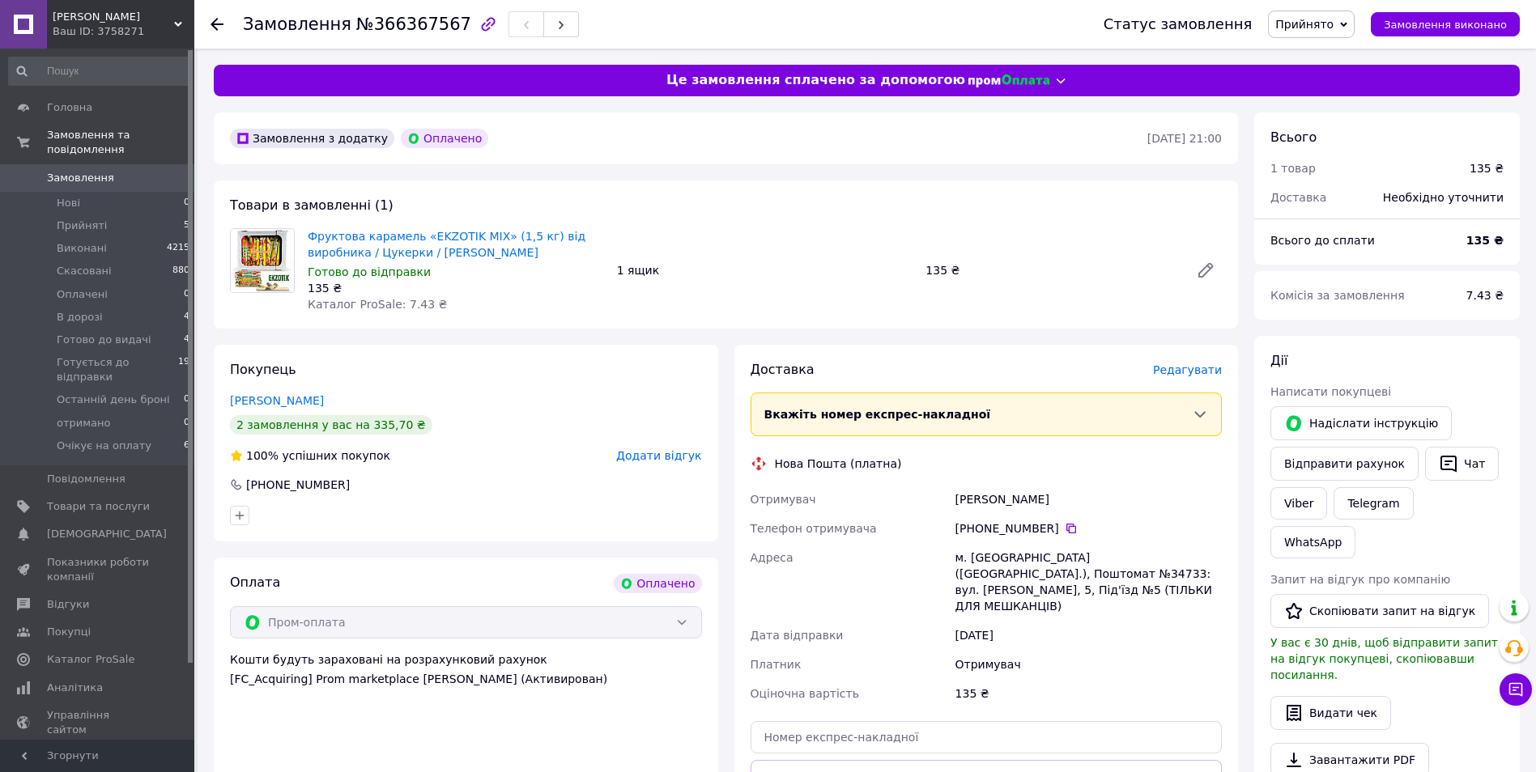
click at [751, 225] on div "Фруктова карамель «EKZOTIK MIX» (1,5 кг) від виробника / Цукерки / Карамельні ц…" at bounding box center [764, 270] width 927 height 91
click at [574, 17] on div "Замовлення №366367567" at bounding box center [657, 24] width 828 height 49
click at [894, 721] on input "text" at bounding box center [987, 737] width 472 height 32
paste input "20451269272328"
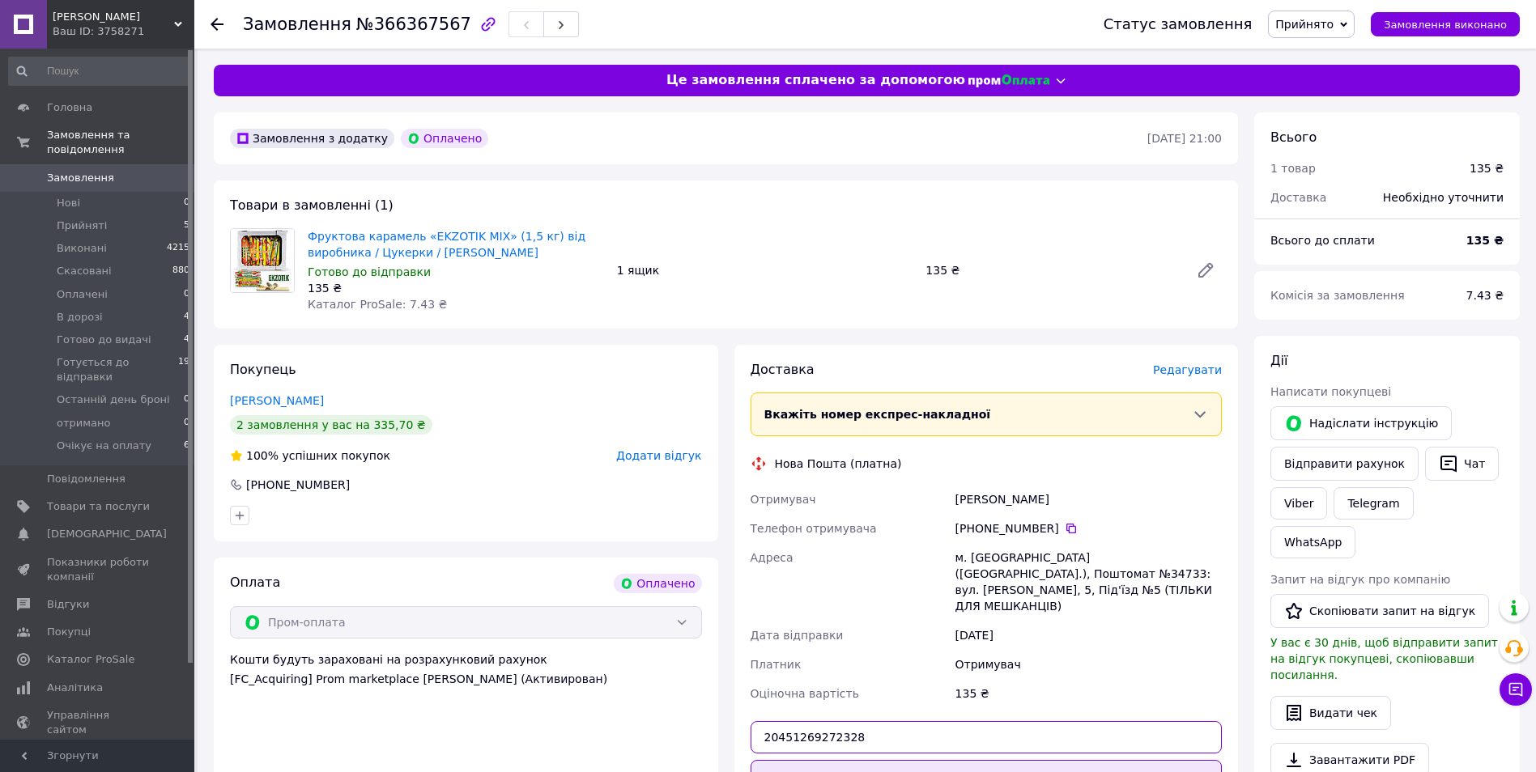
type input "20451269272328"
click at [963, 760] on button "Передати номер" at bounding box center [987, 776] width 472 height 32
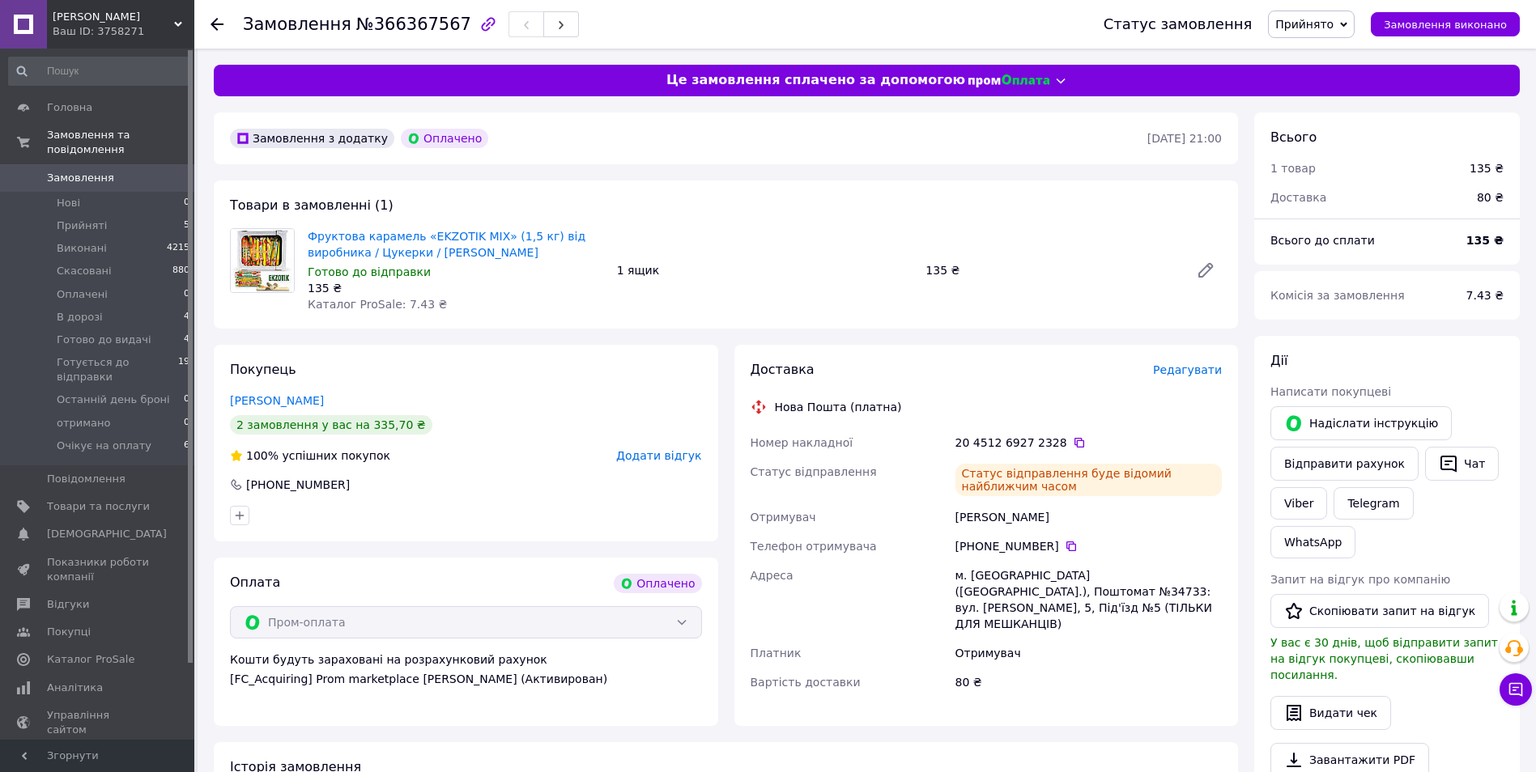
click at [1355, 36] on span "Прийнято" at bounding box center [1311, 25] width 87 height 28
click at [1386, 181] on li "Готується до відправки" at bounding box center [1343, 178] width 148 height 24
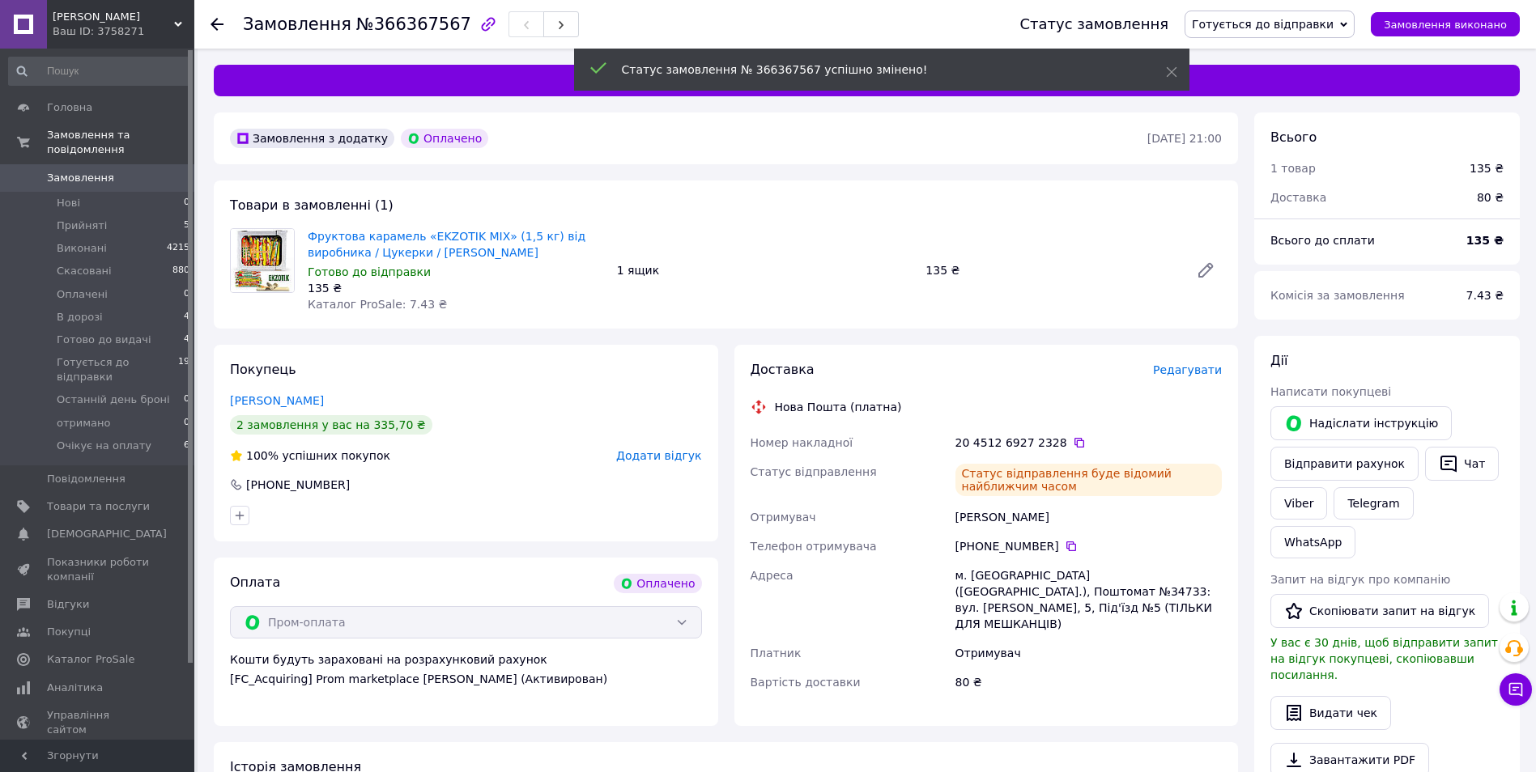
click at [175, 171] on span "0" at bounding box center [172, 178] width 45 height 15
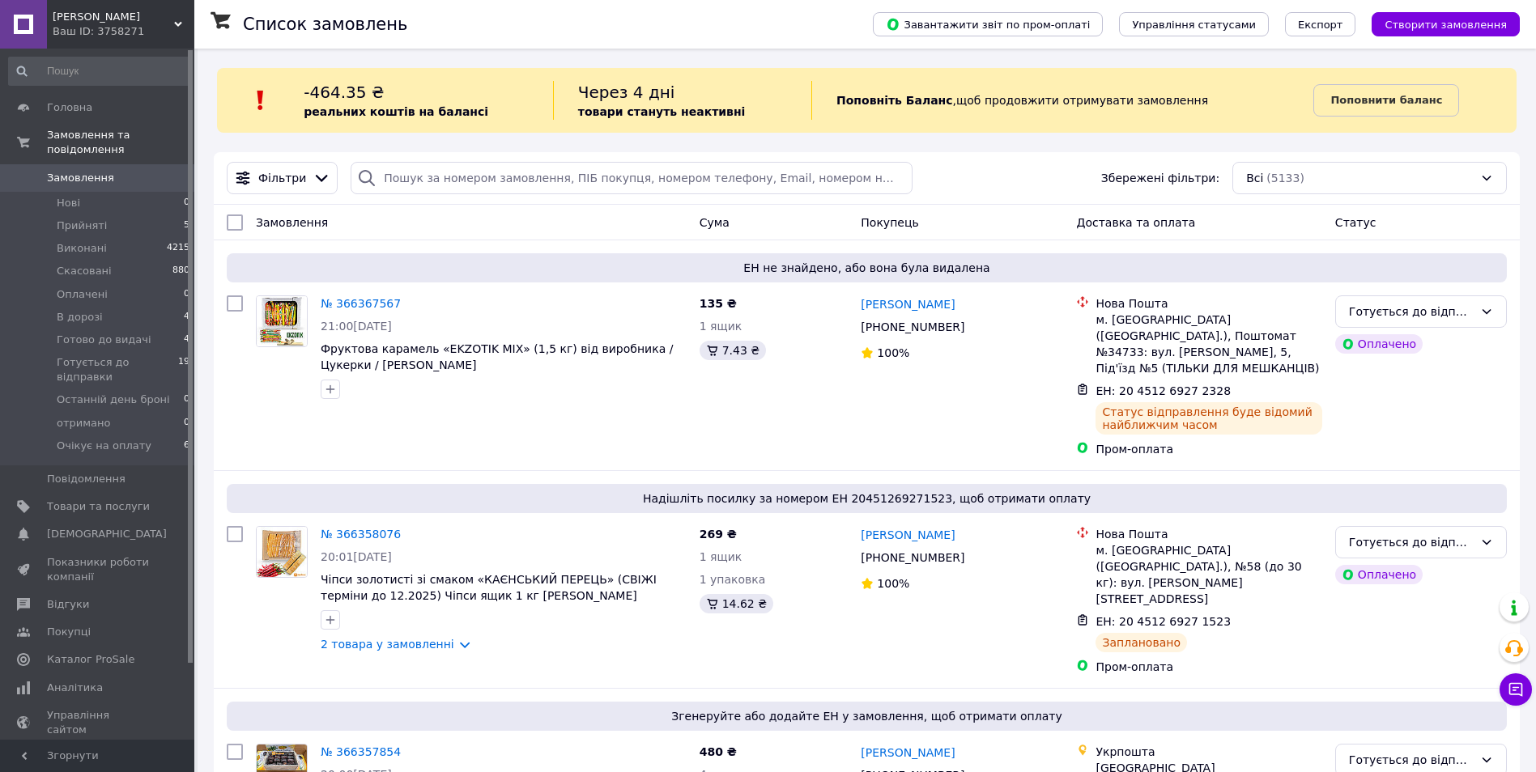
click at [147, 171] on link "Замовлення 0" at bounding box center [99, 178] width 199 height 28
